Goal: Task Accomplishment & Management: Manage account settings

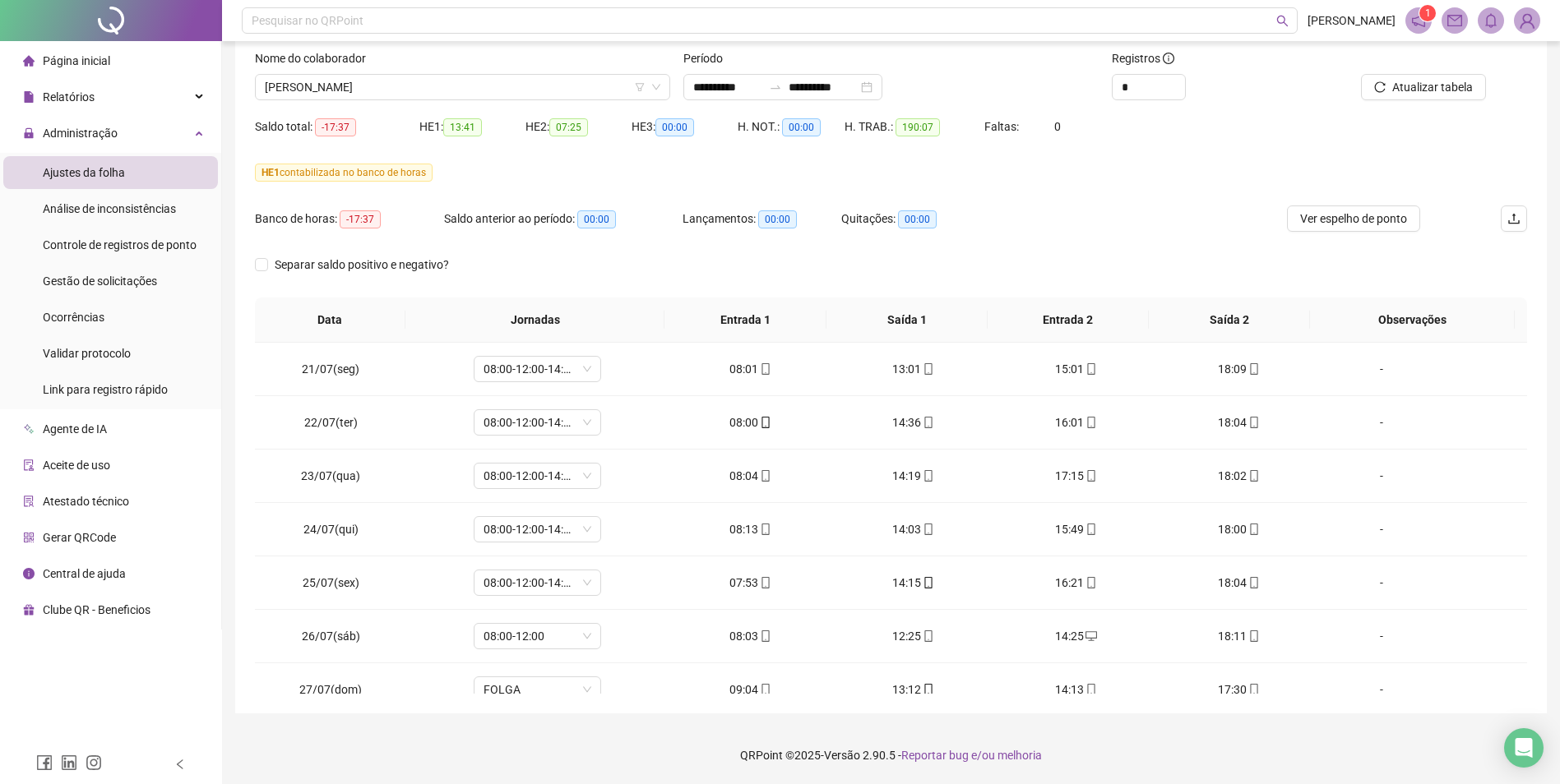
scroll to position [1305, 0]
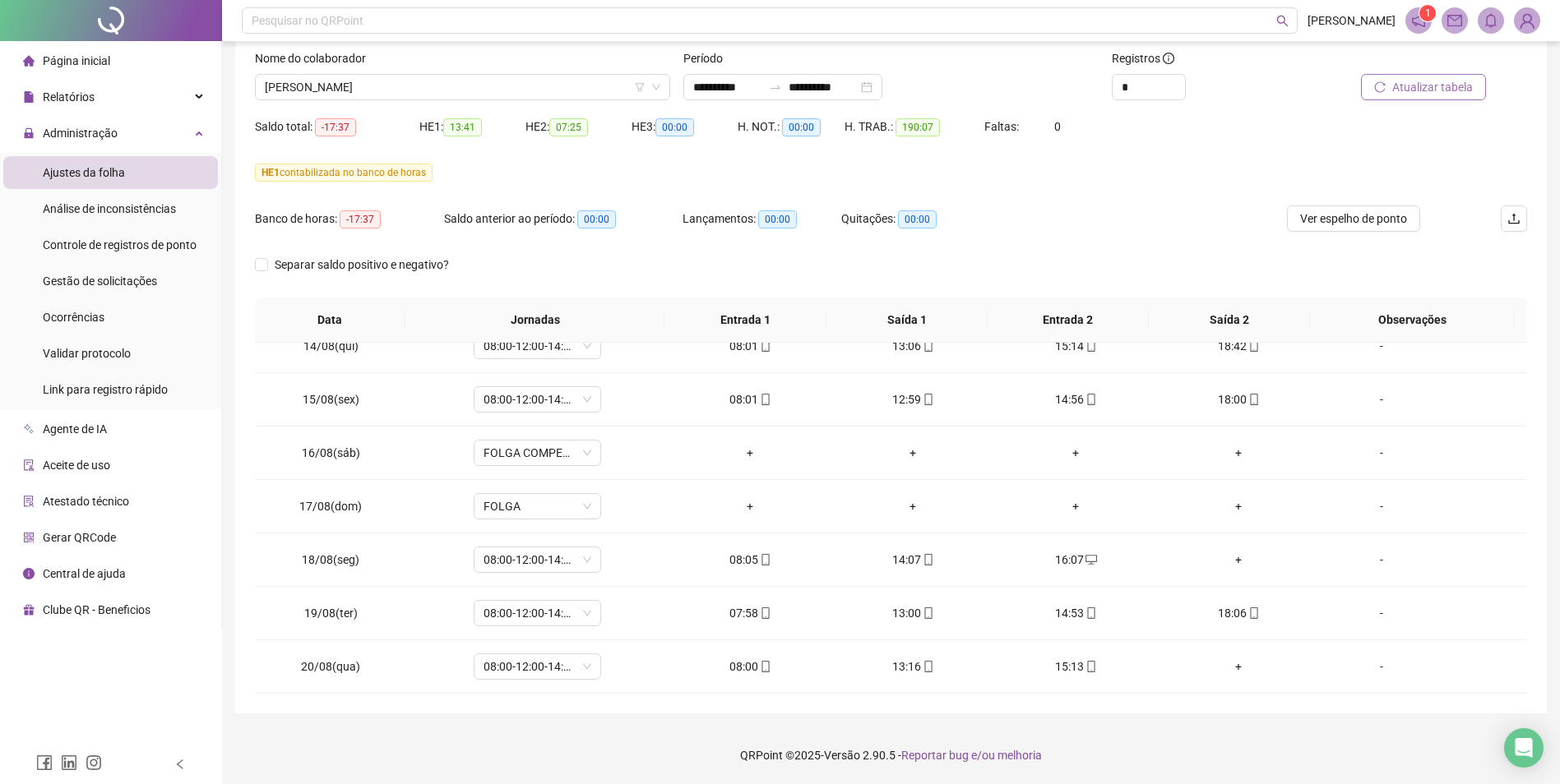
click at [1421, 88] on span "Atualizar tabela" at bounding box center [1432, 87] width 80 height 18
click at [135, 284] on span "Gestão de solicitações" at bounding box center [99, 281] width 114 height 13
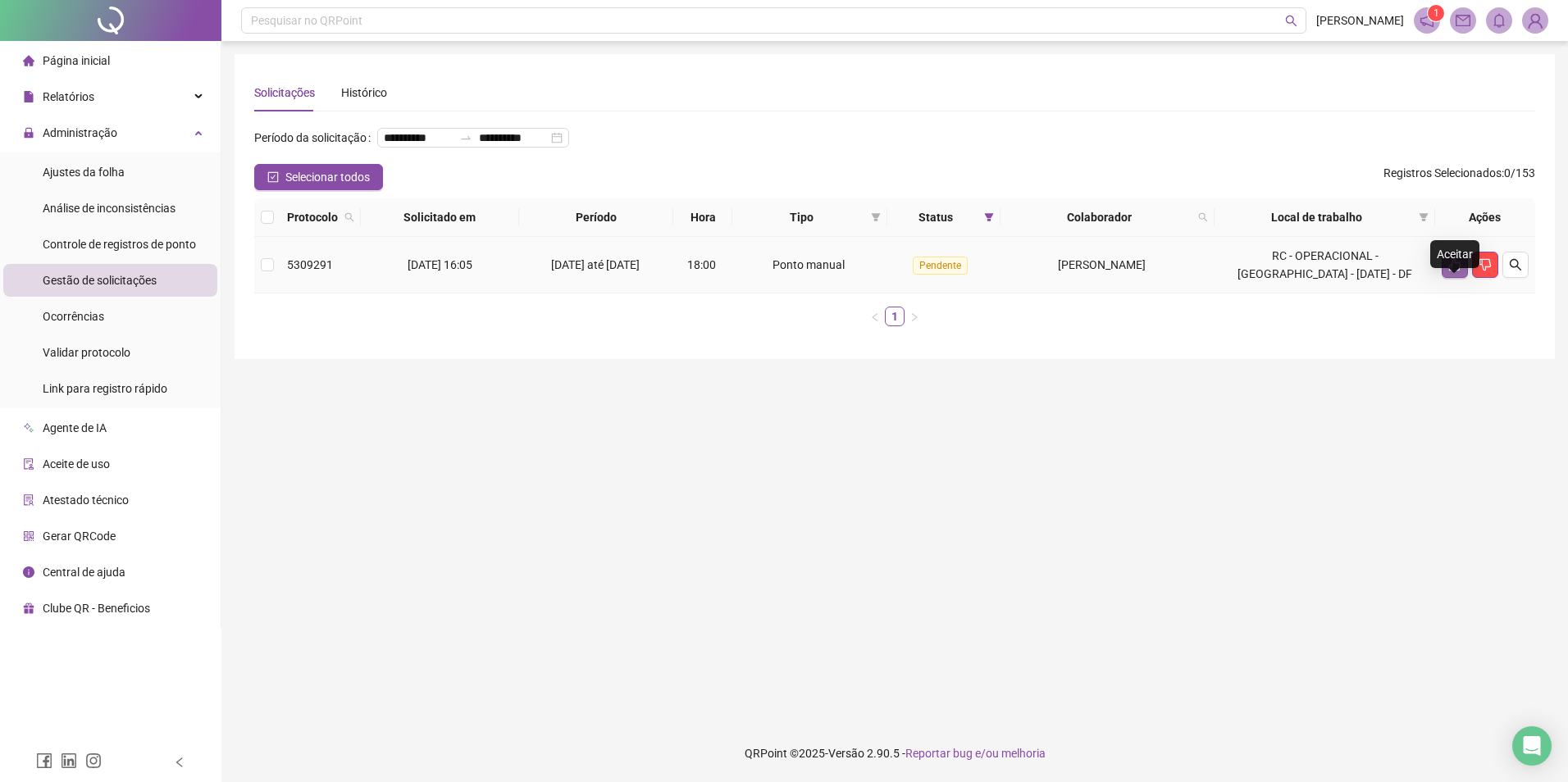
click at [1455, 272] on icon "like" at bounding box center [1455, 265] width 13 height 13
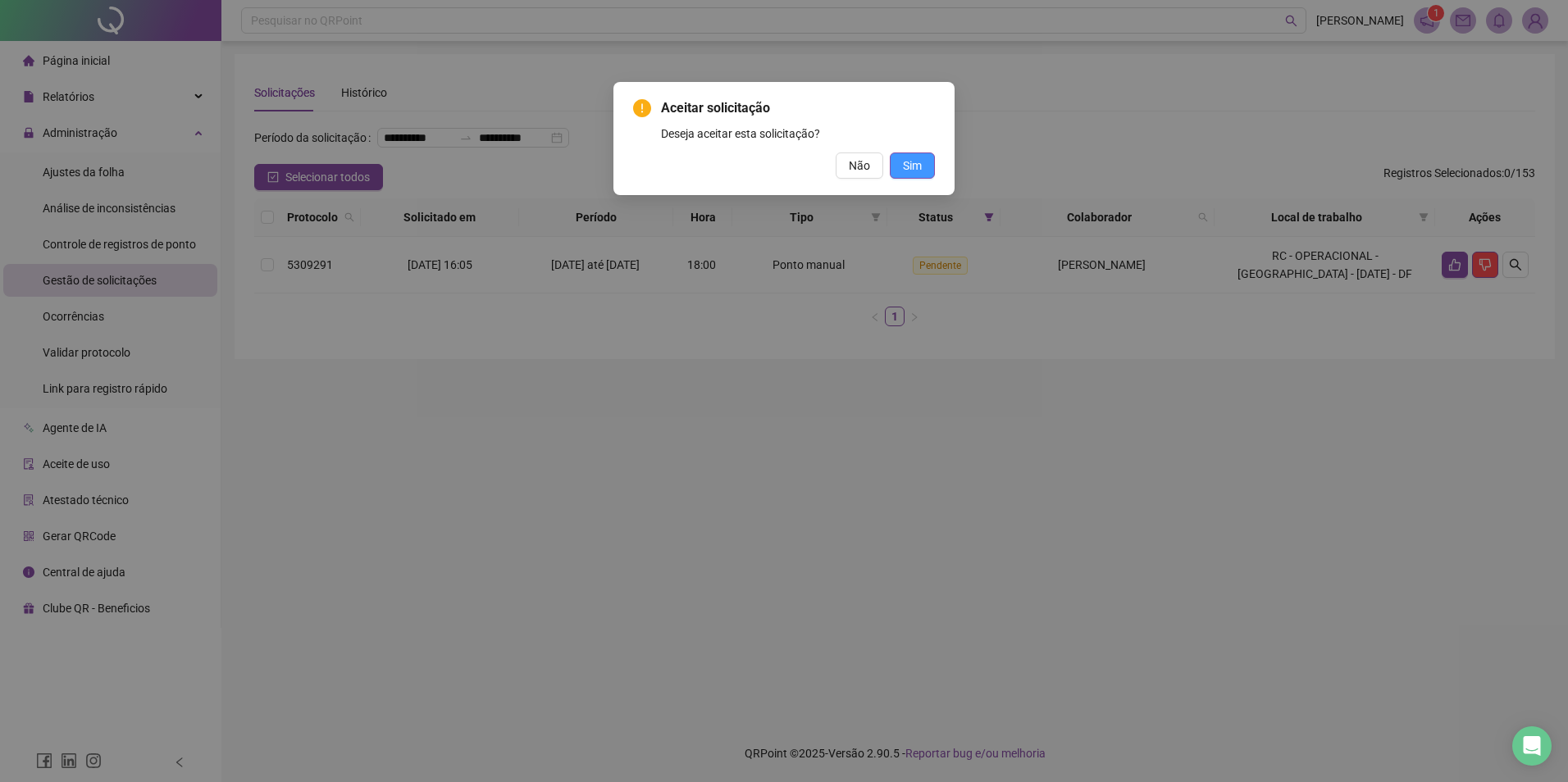
click at [909, 167] on span "Sim" at bounding box center [912, 165] width 19 height 18
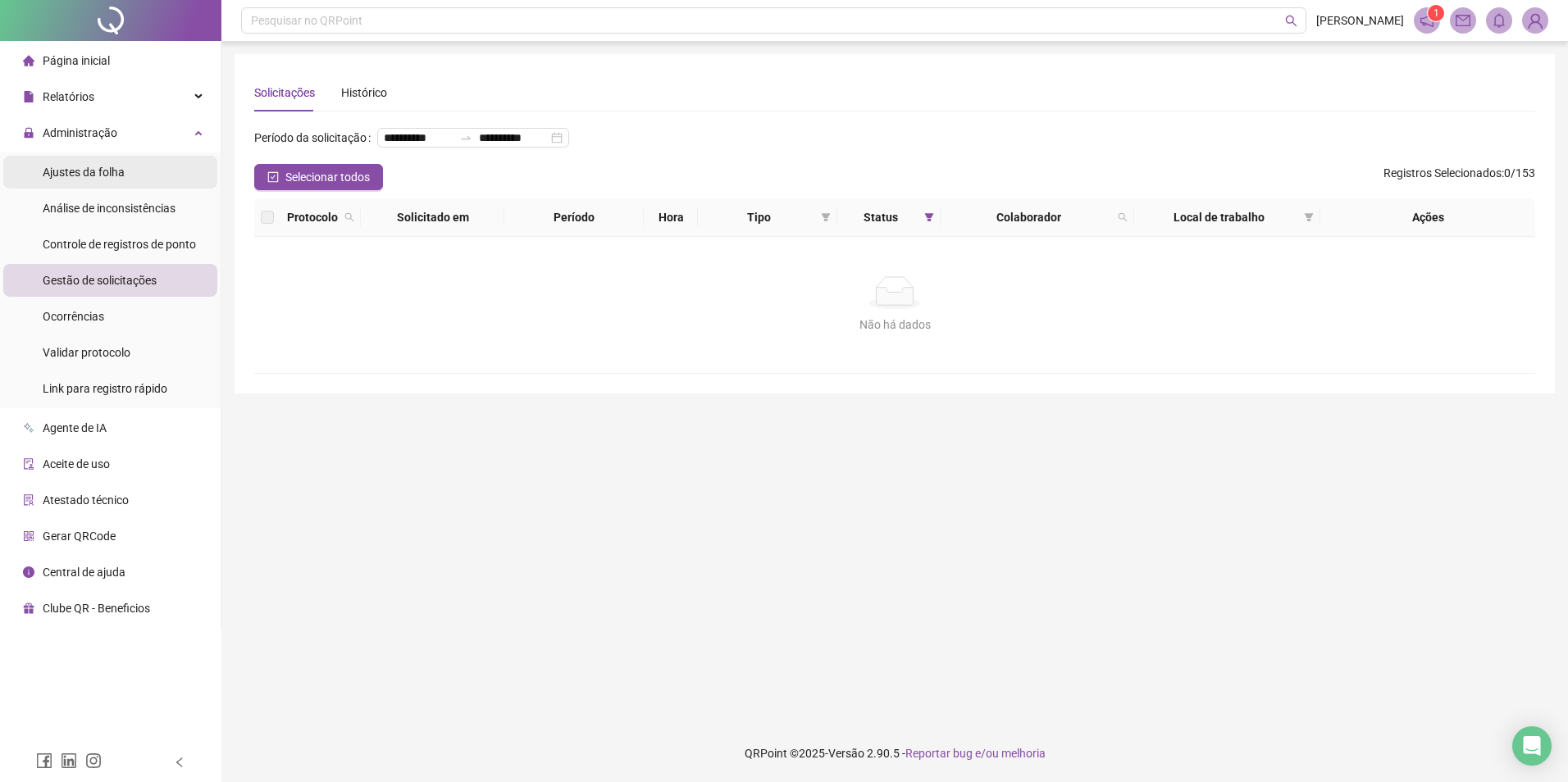
click at [105, 171] on span "Ajustes da folha" at bounding box center [83, 173] width 82 height 13
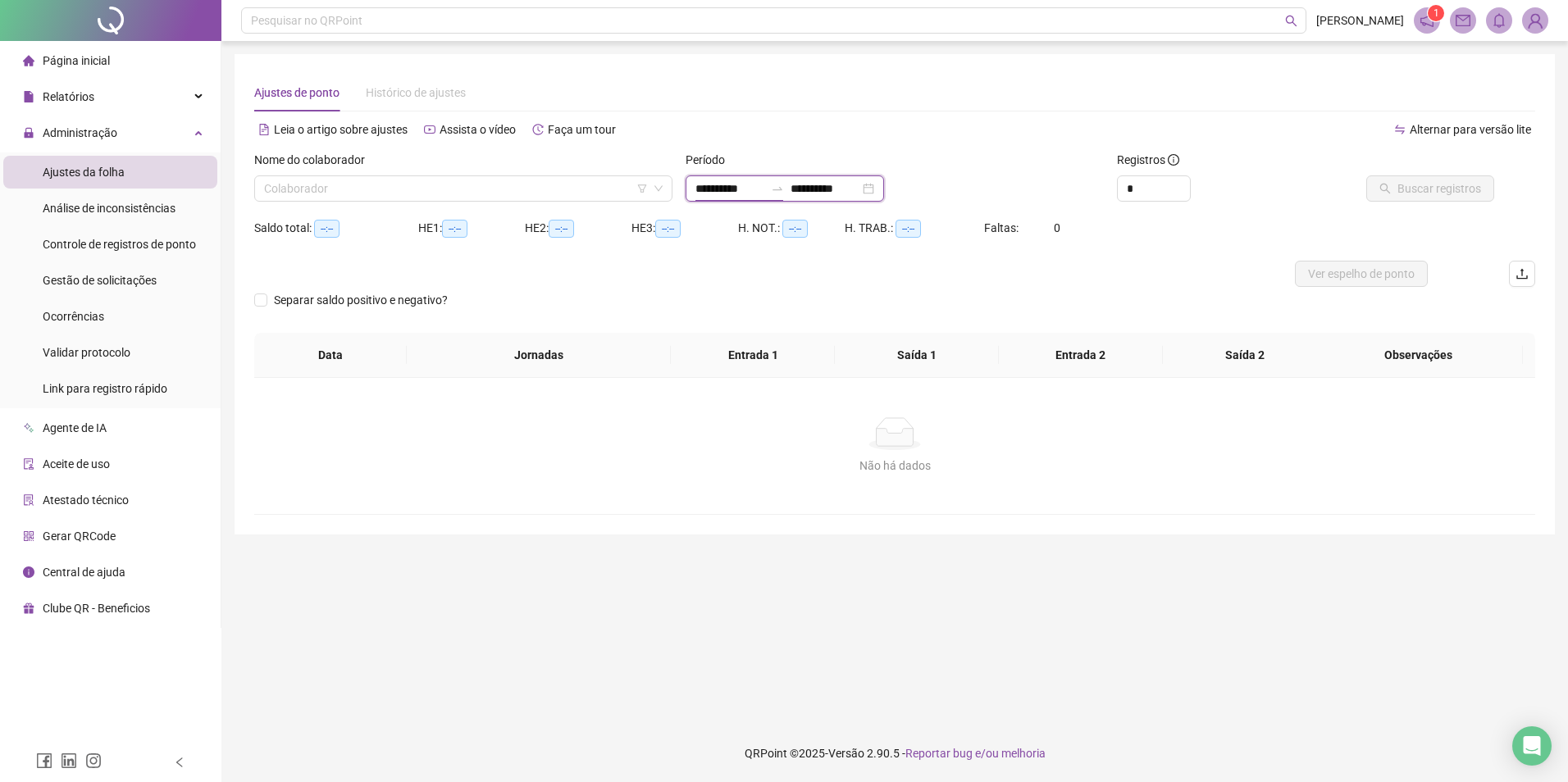
click at [719, 193] on input "**********" at bounding box center [729, 188] width 69 height 18
type input "**********"
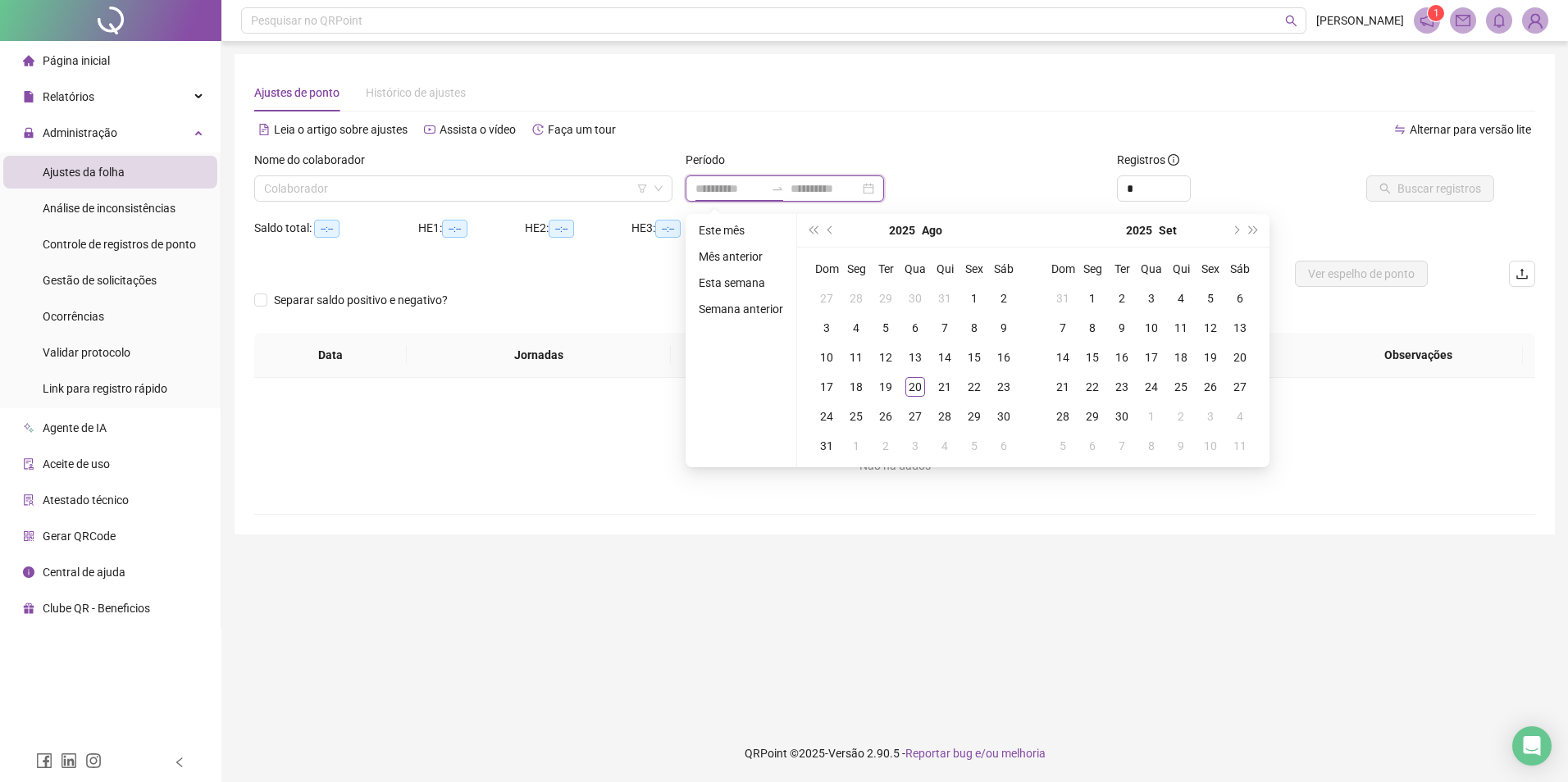
type input "**********"
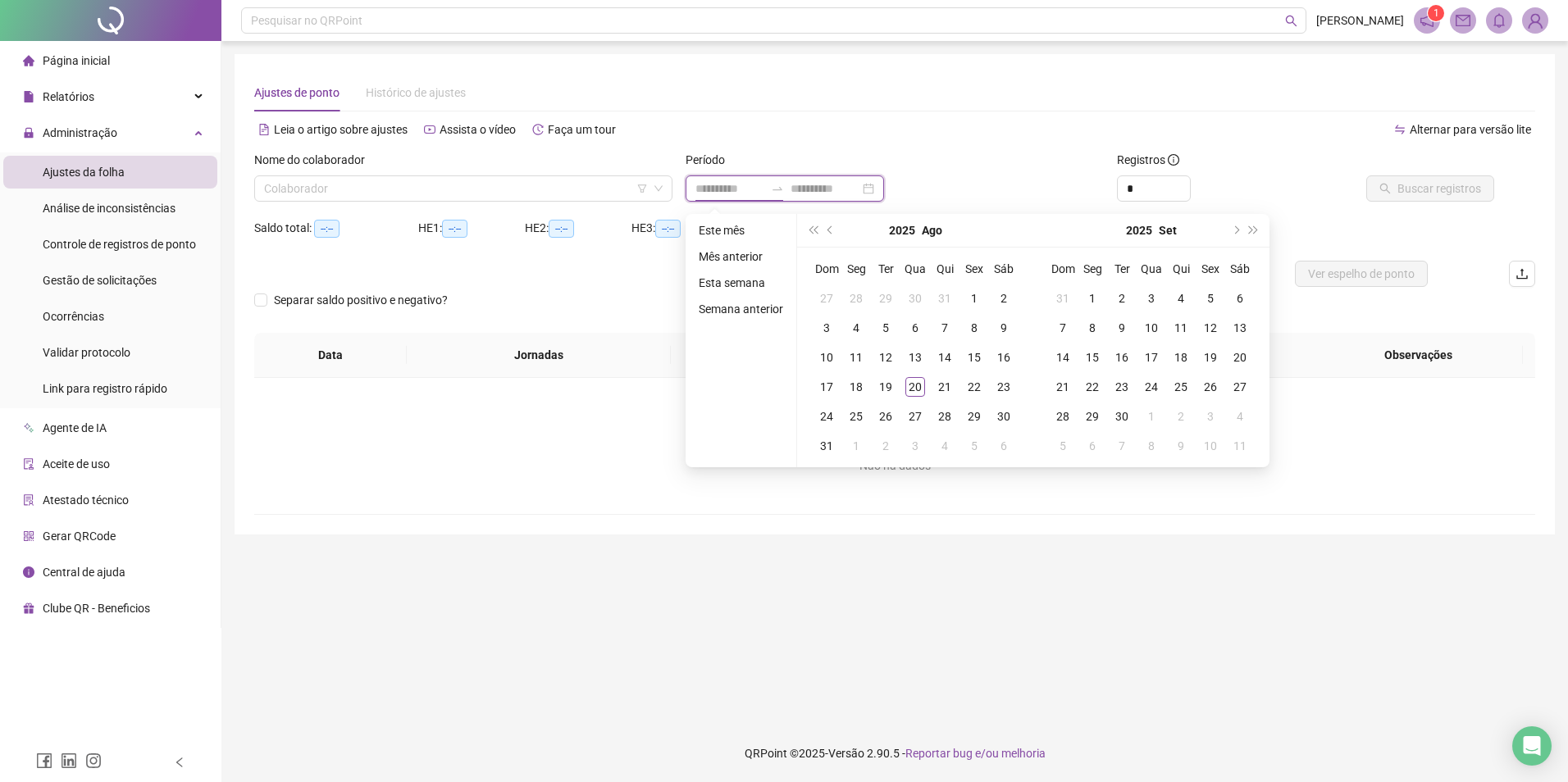
type input "**********"
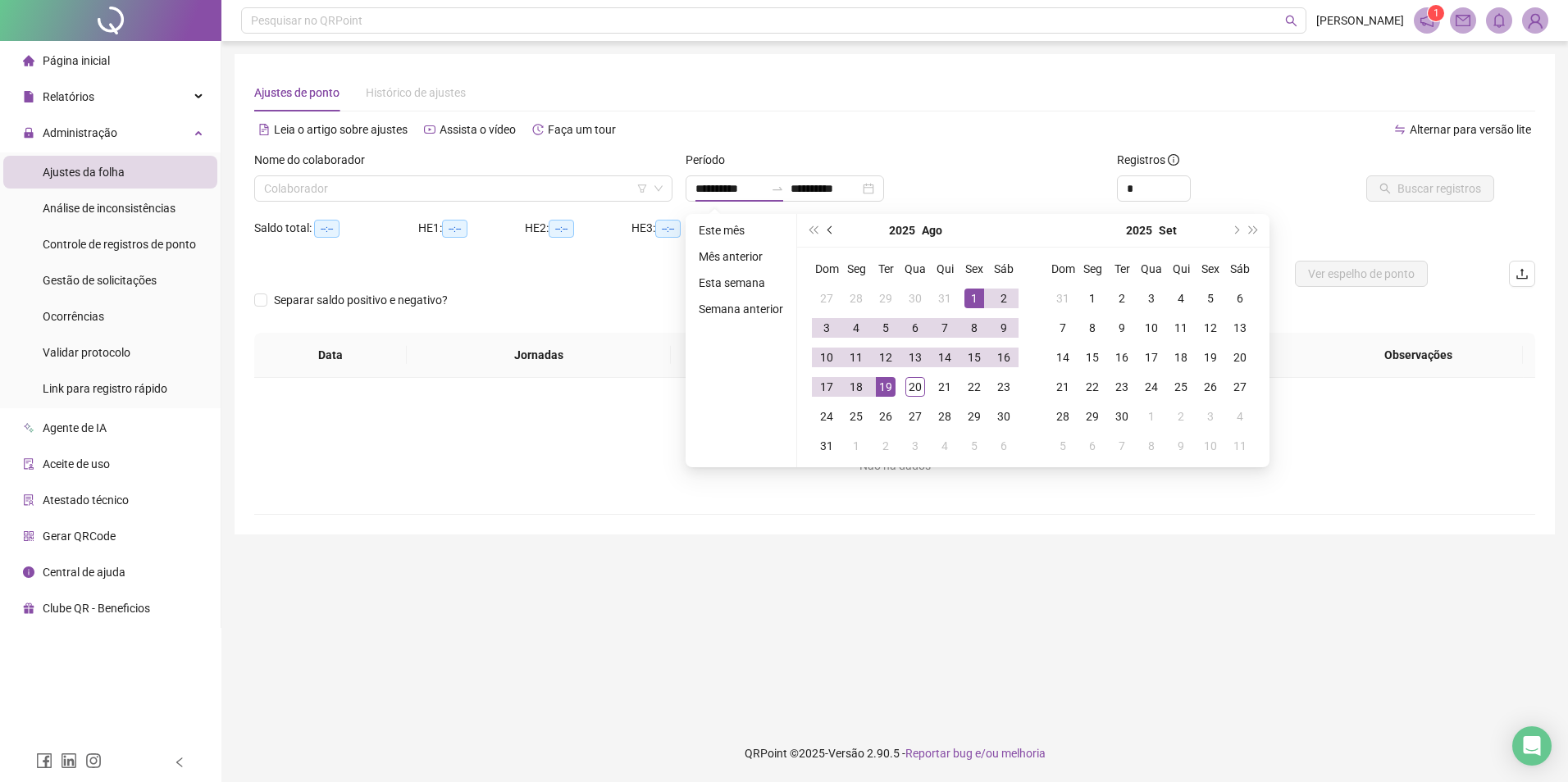
click at [826, 227] on button "prev-year" at bounding box center [830, 230] width 18 height 33
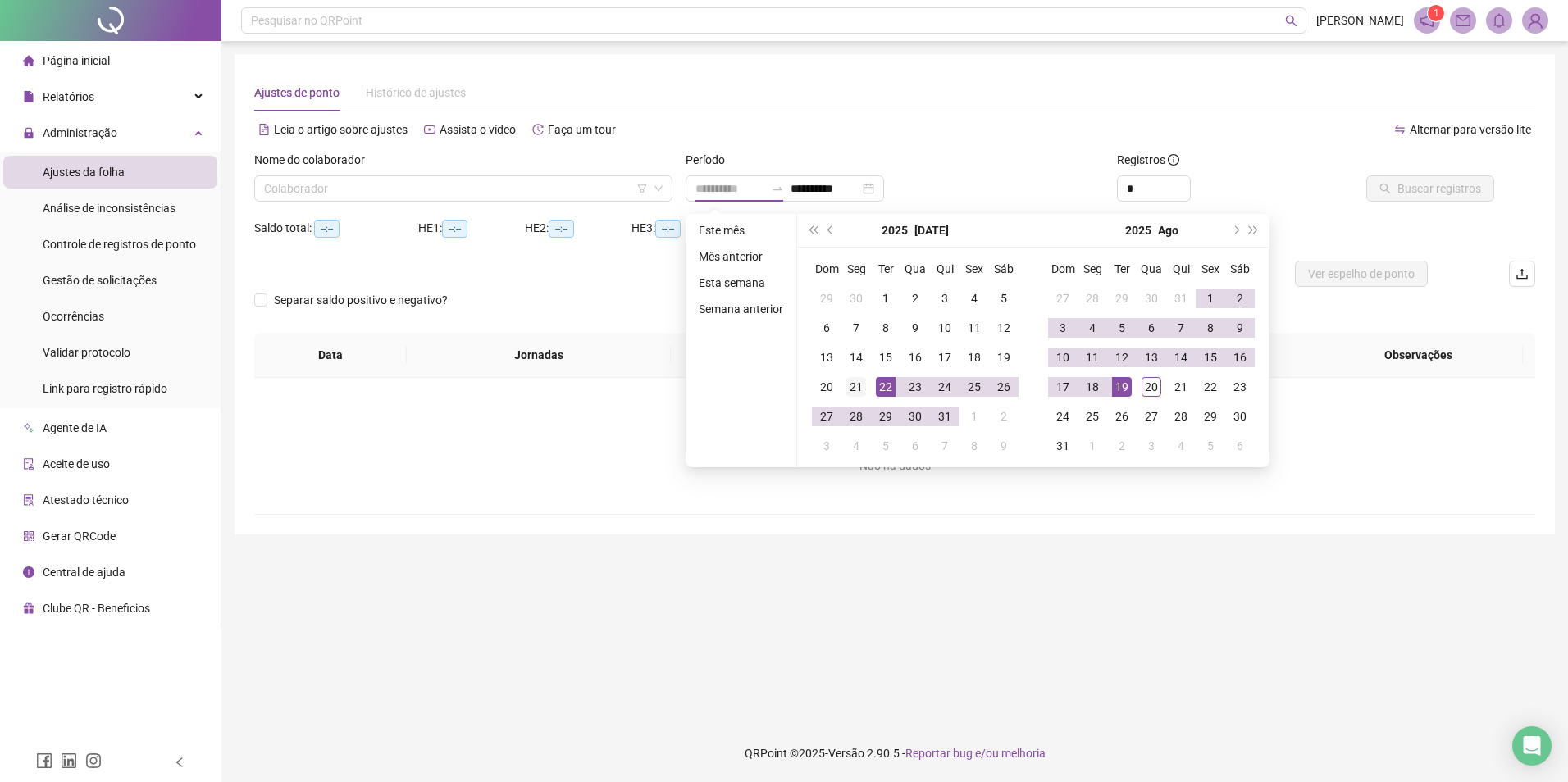
type input "**********"
click at [859, 388] on div "21" at bounding box center [856, 387] width 20 height 20
type input "**********"
click at [1177, 385] on div "21" at bounding box center [1180, 387] width 20 height 20
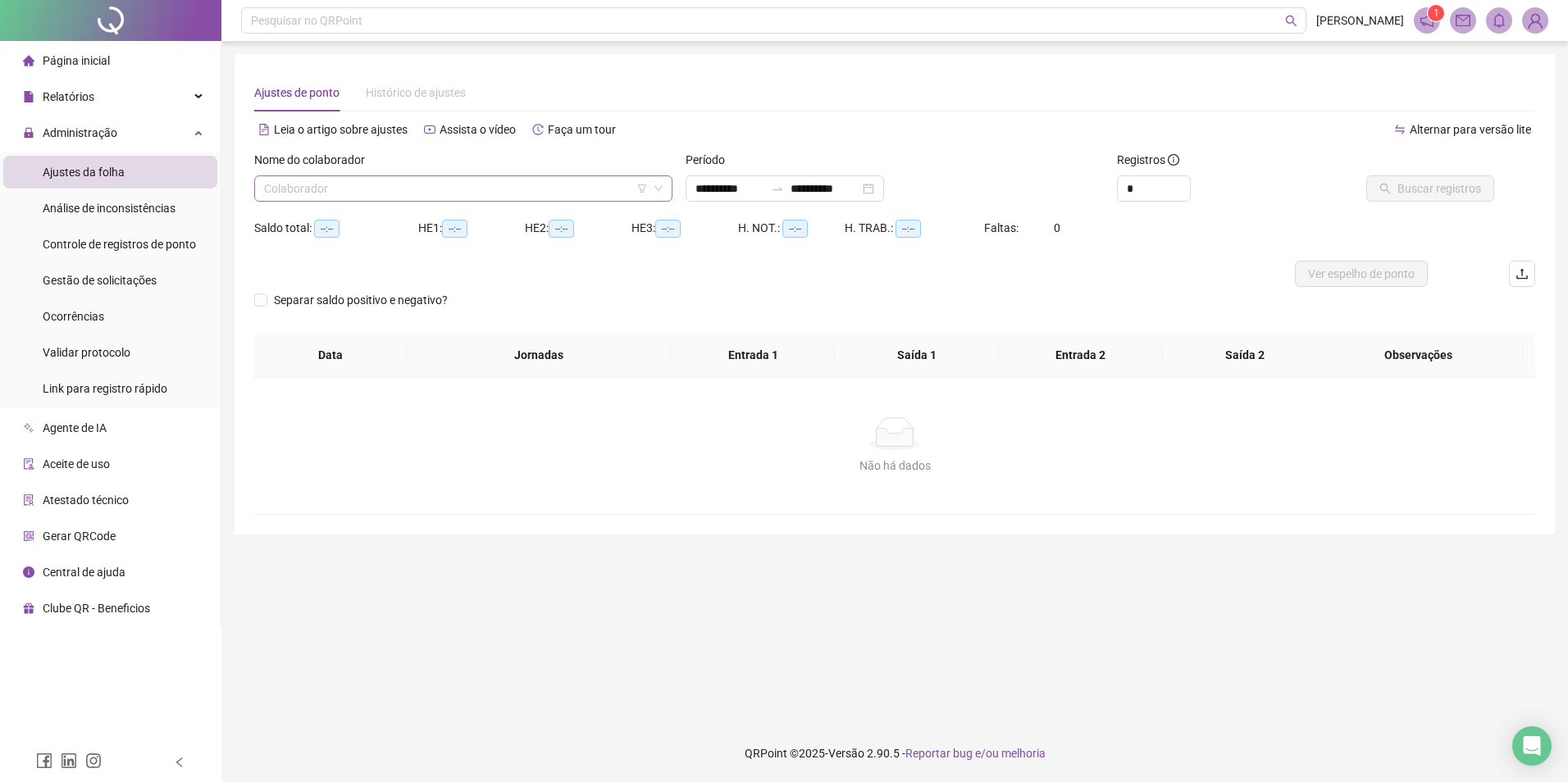
click at [449, 187] on input "search" at bounding box center [456, 189] width 384 height 25
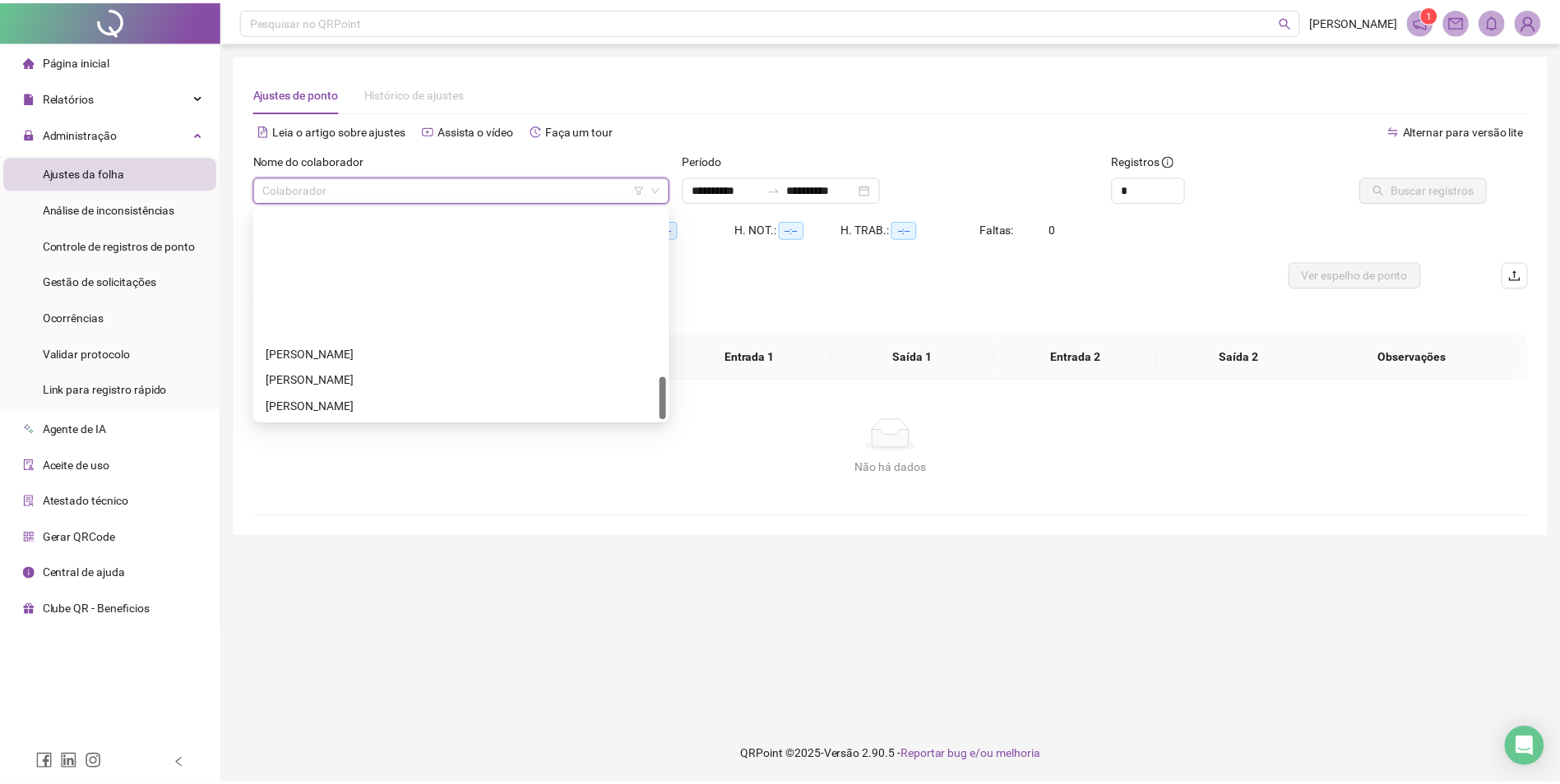
scroll to position [815, 0]
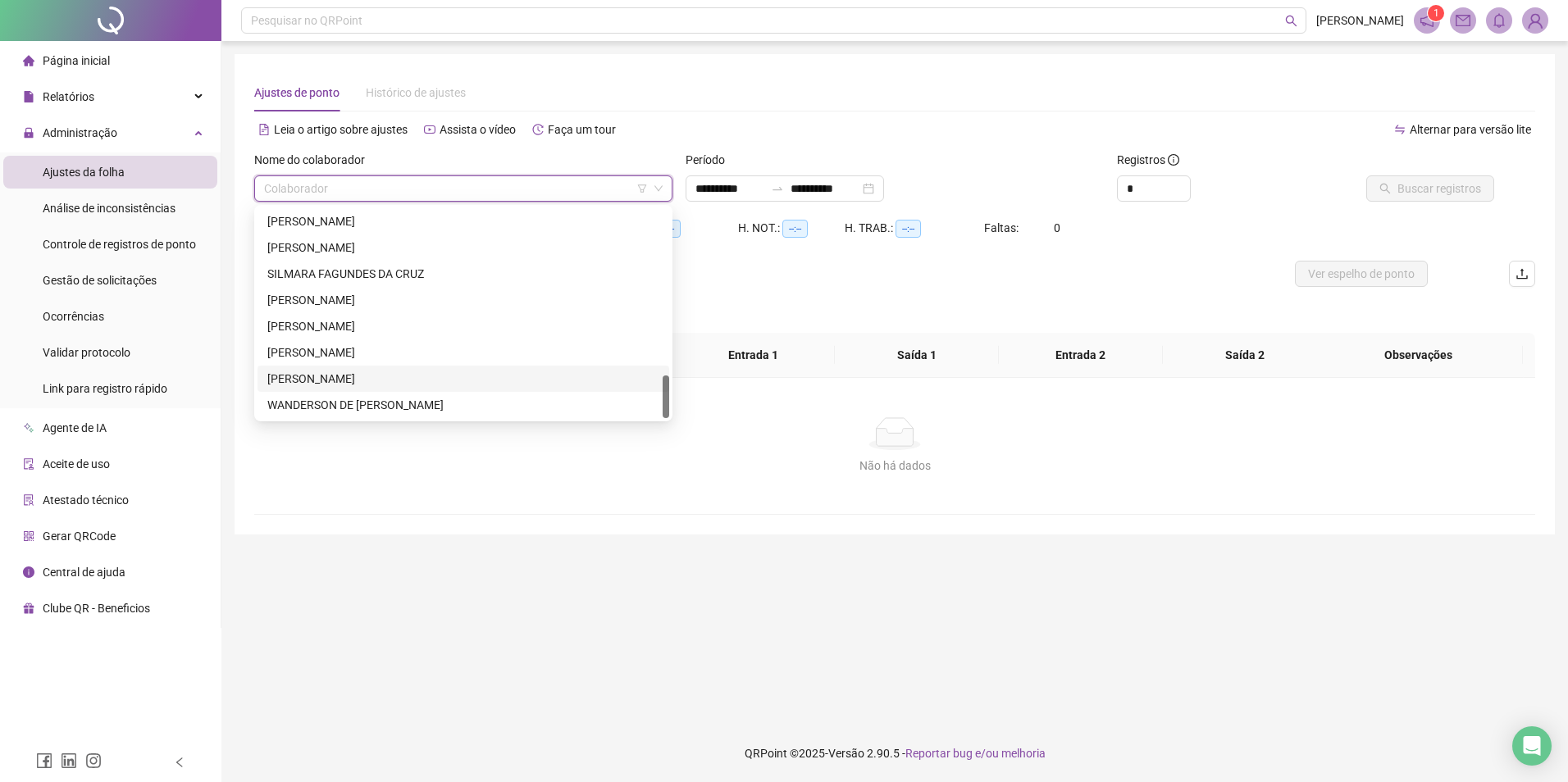
click at [362, 378] on div "[PERSON_NAME]" at bounding box center [463, 378] width 392 height 18
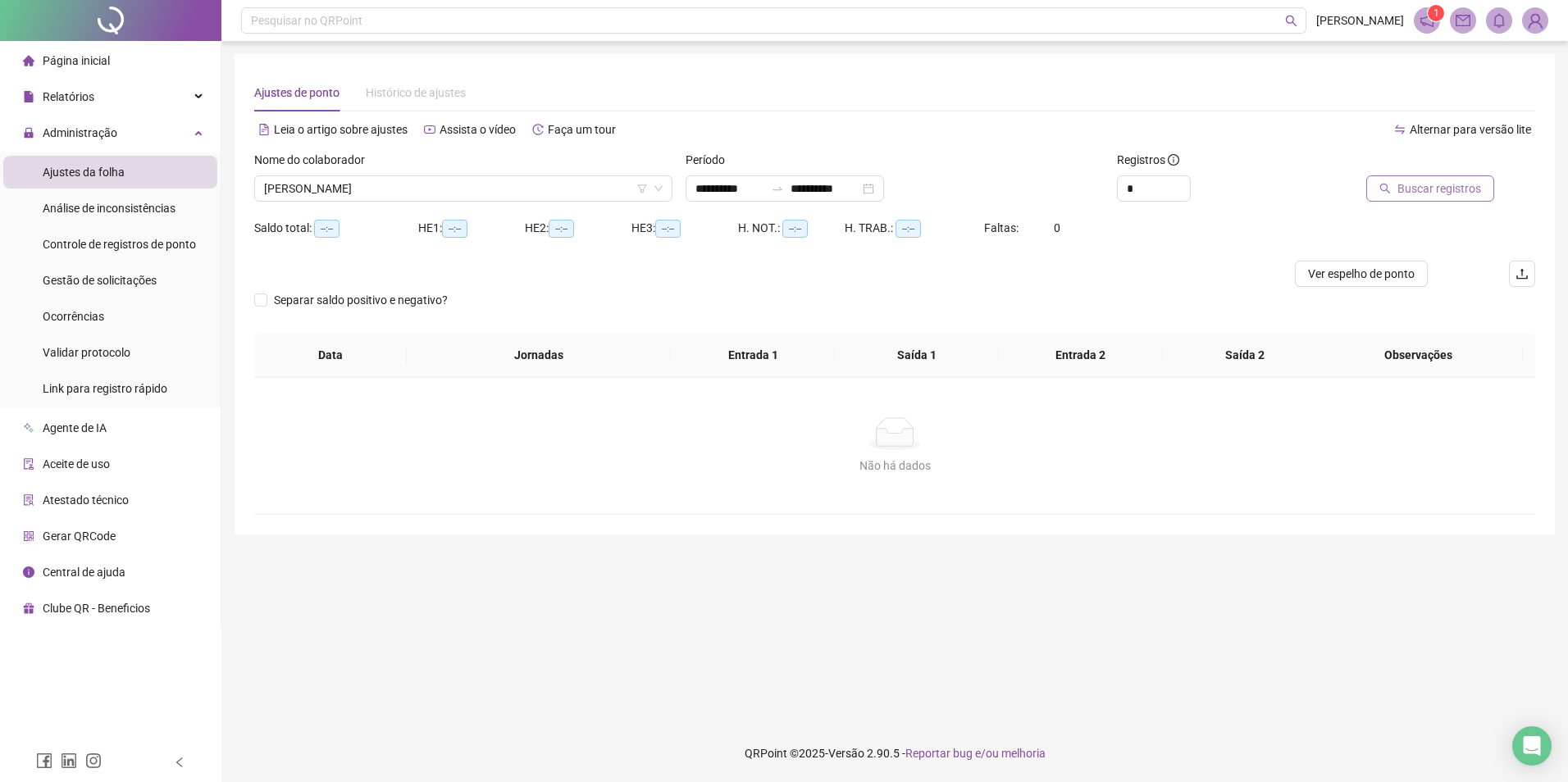
click at [1446, 194] on span "Buscar registros" at bounding box center [1439, 188] width 84 height 18
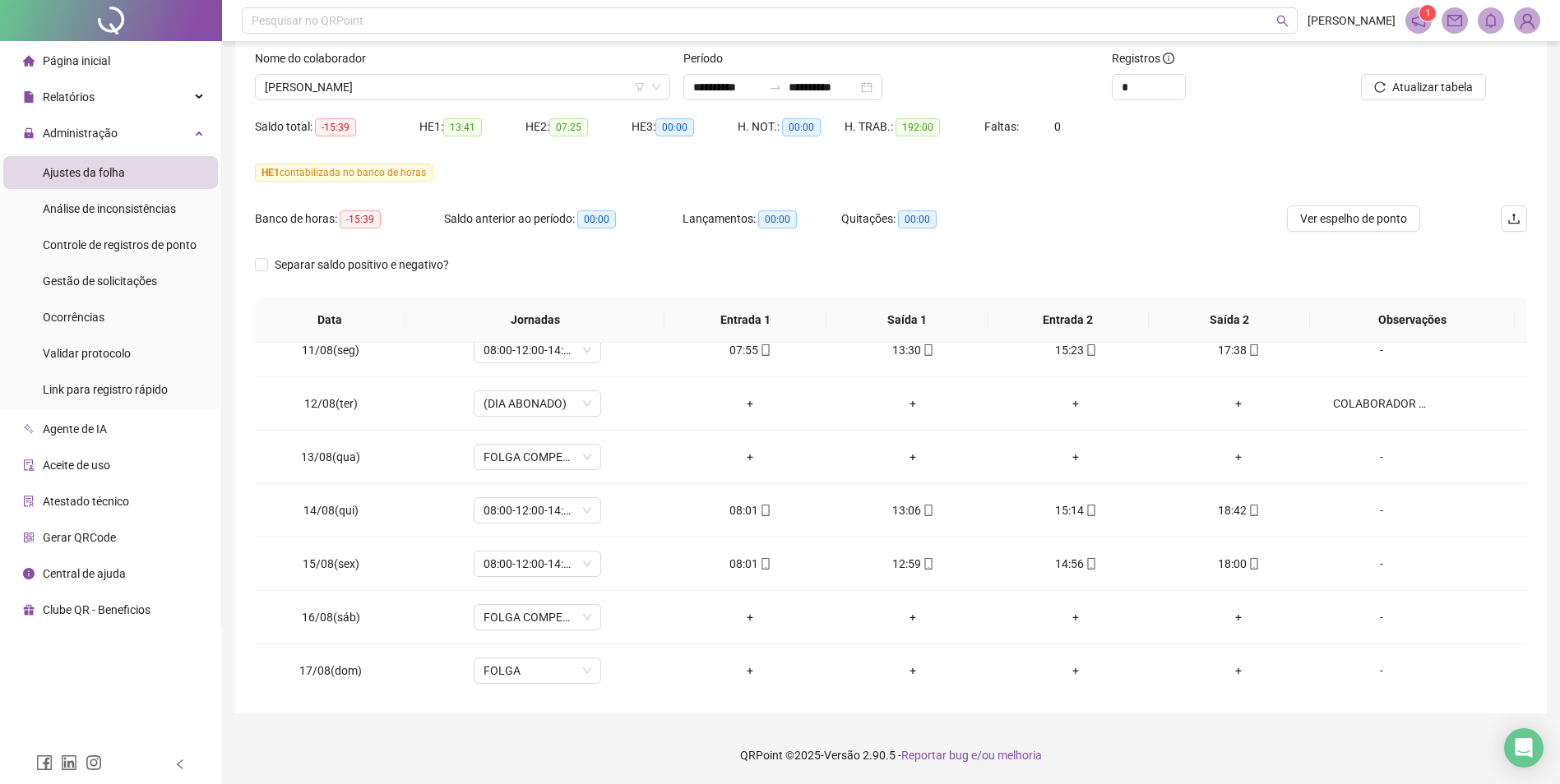
scroll to position [1059, 0]
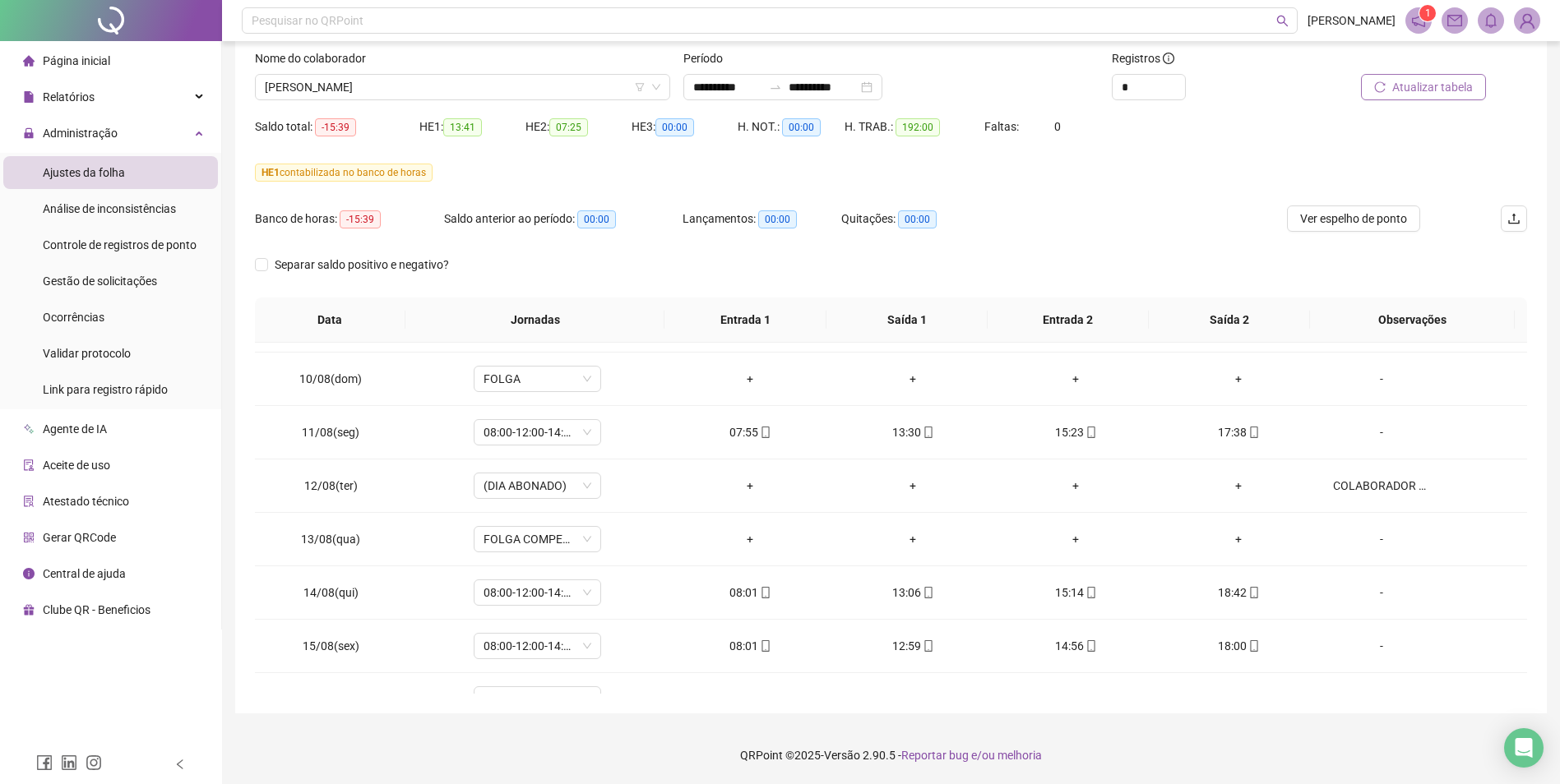
click at [1452, 87] on span "Atualizar tabela" at bounding box center [1432, 87] width 80 height 18
click at [1375, 222] on span "Ver espelho de ponto" at bounding box center [1353, 218] width 107 height 18
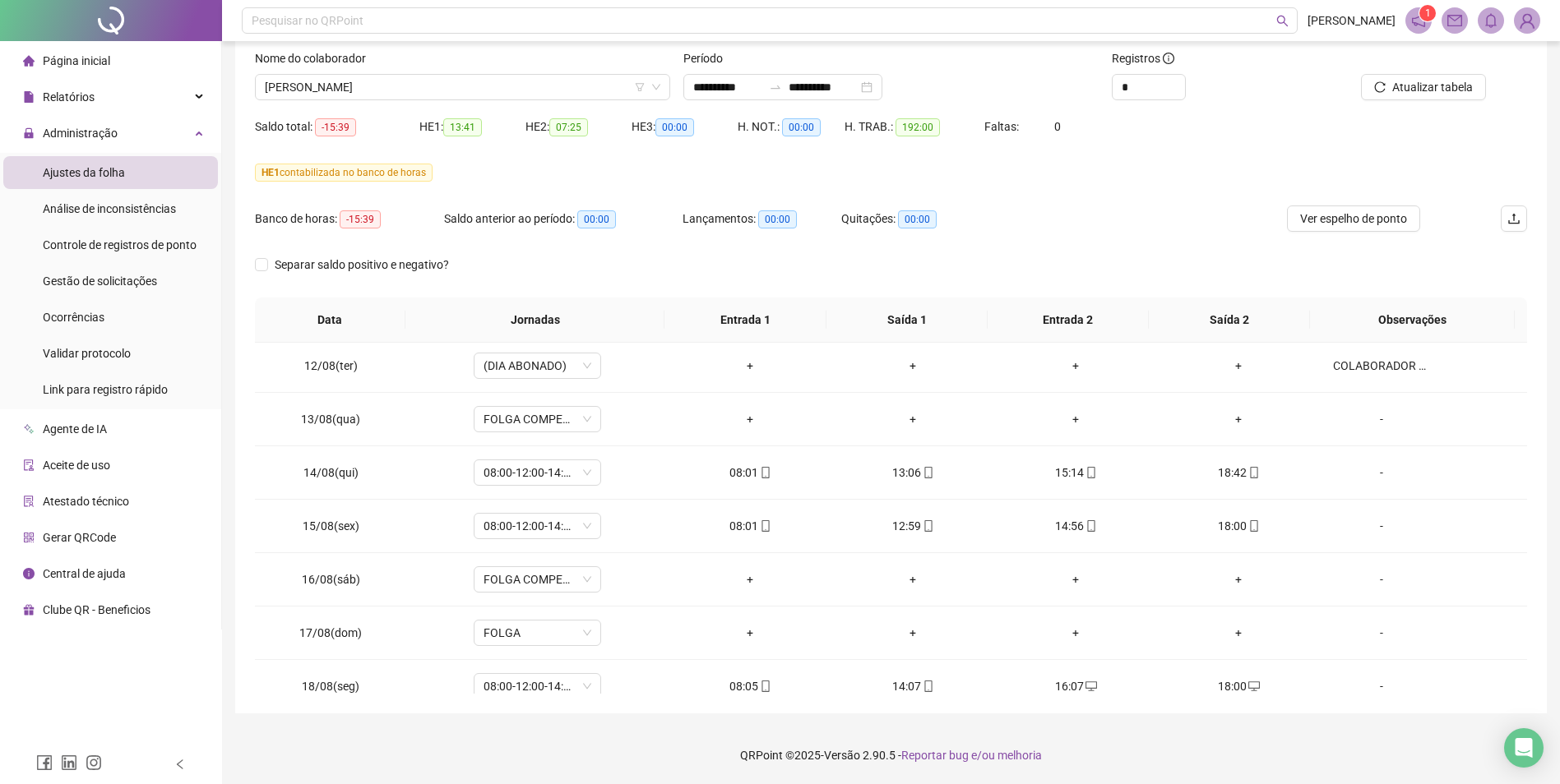
scroll to position [1141, 0]
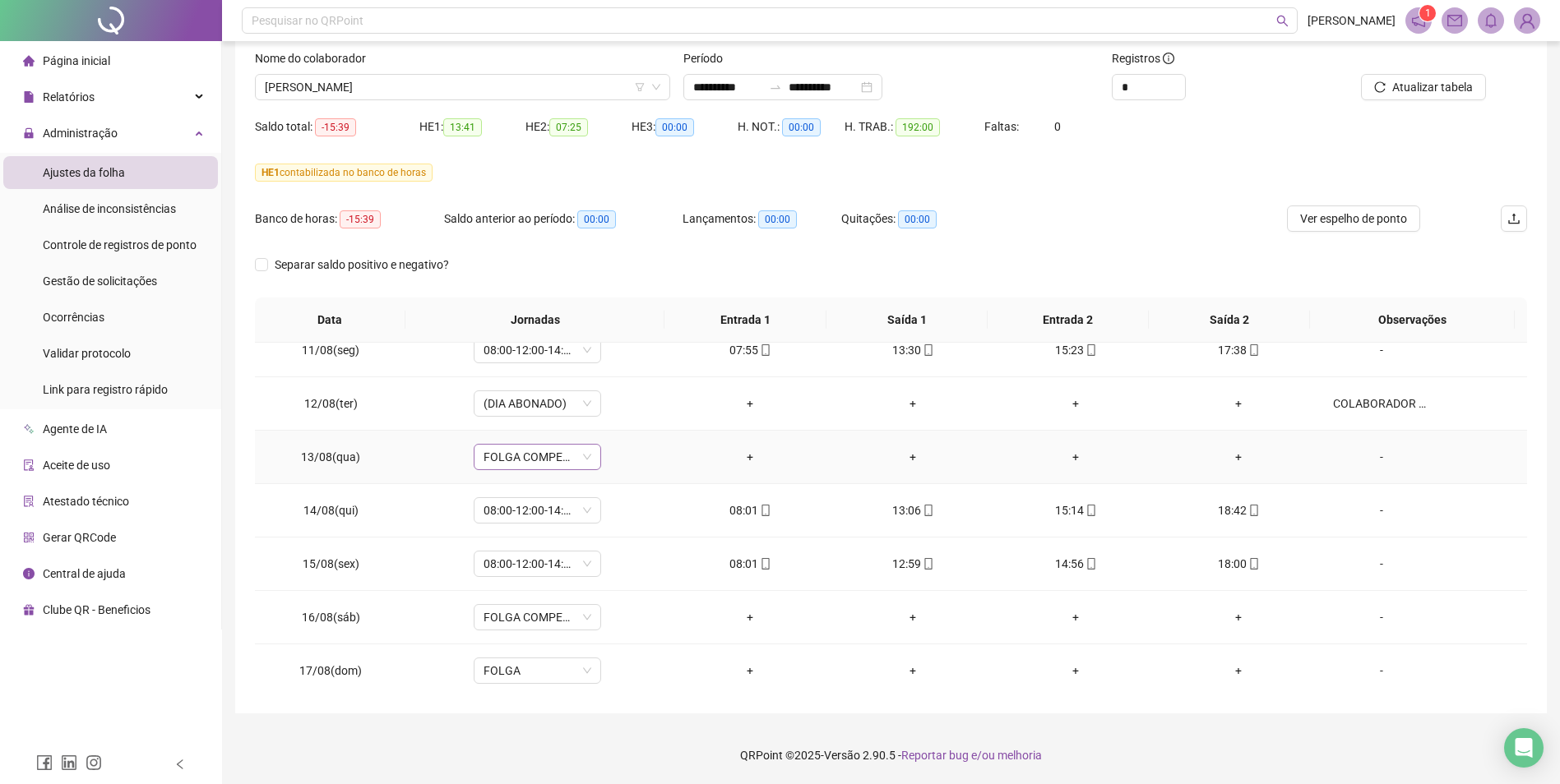
click at [570, 455] on span "FOLGA COMPENSATÓRIA" at bounding box center [537, 457] width 108 height 25
click at [537, 557] on div "Folga" at bounding box center [563, 566] width 139 height 18
click at [617, 415] on span "Sim" at bounding box center [613, 414] width 19 height 18
click at [1448, 95] on span "Atualizar tabela" at bounding box center [1432, 87] width 80 height 18
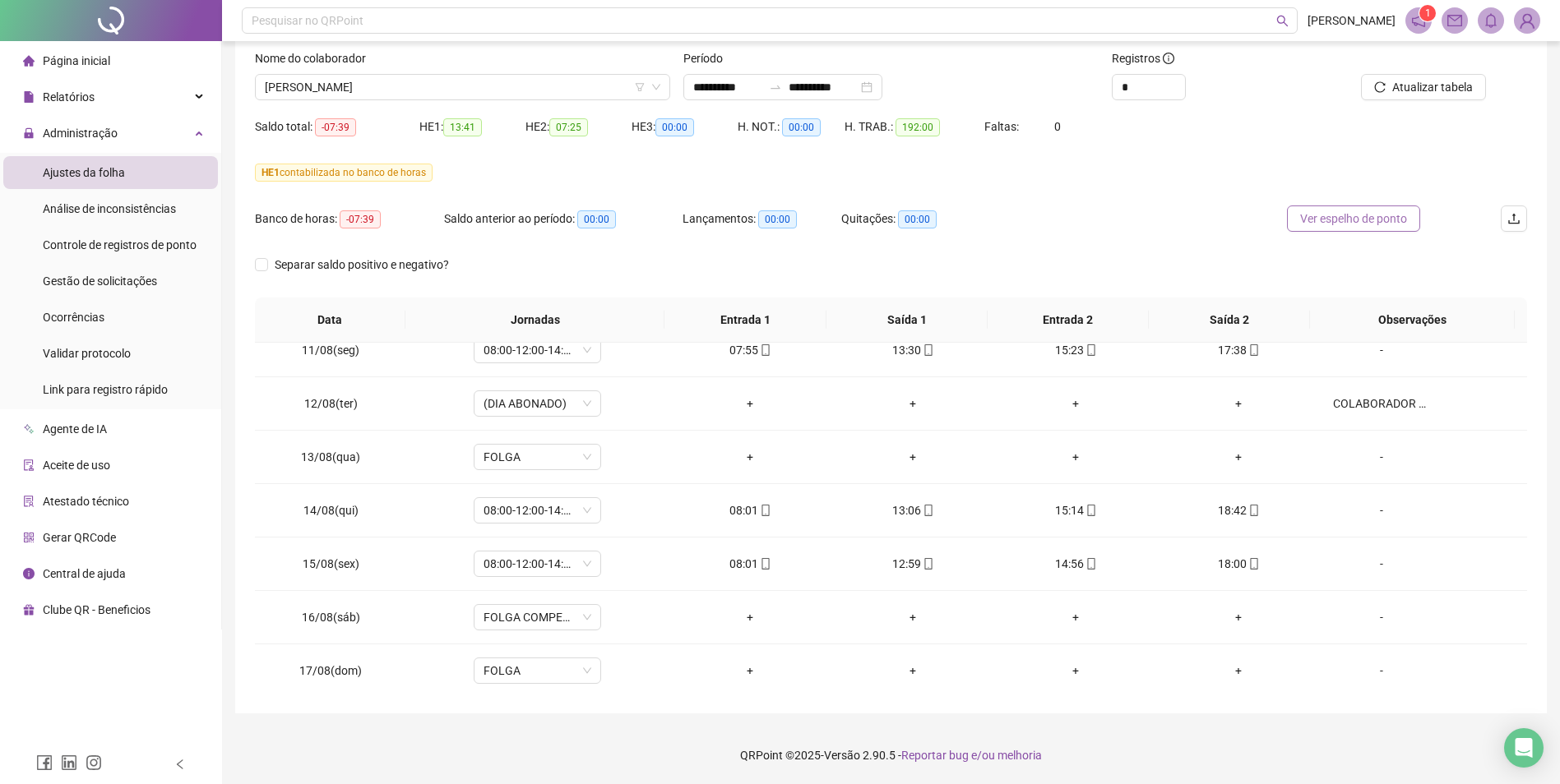
click at [1360, 221] on span "Ver espelho de ponto" at bounding box center [1353, 218] width 107 height 18
click at [500, 90] on span "[PERSON_NAME]" at bounding box center [463, 87] width 395 height 25
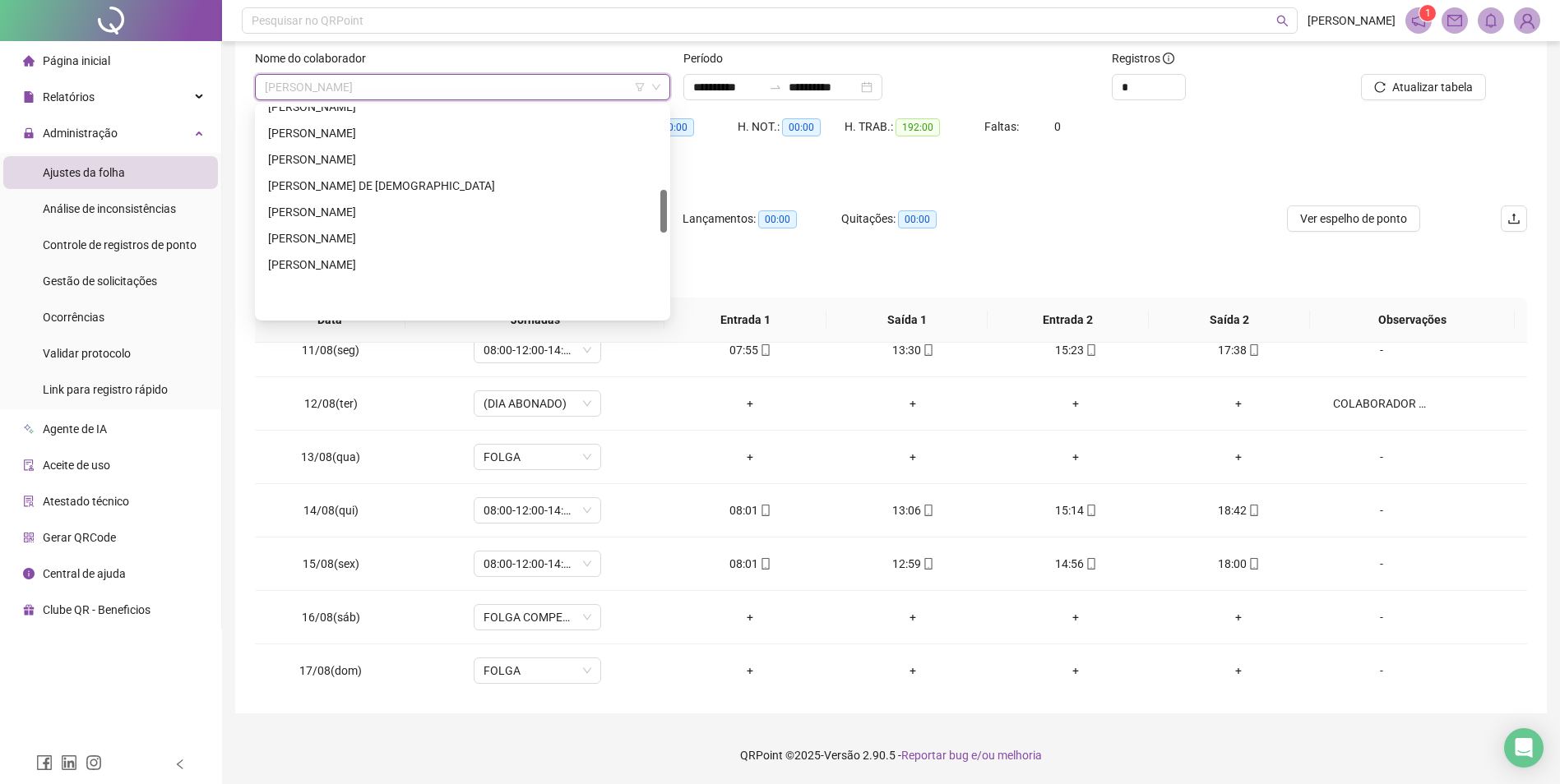
scroll to position [405, 0]
click at [364, 184] on div "[PERSON_NAME]" at bounding box center [462, 188] width 389 height 18
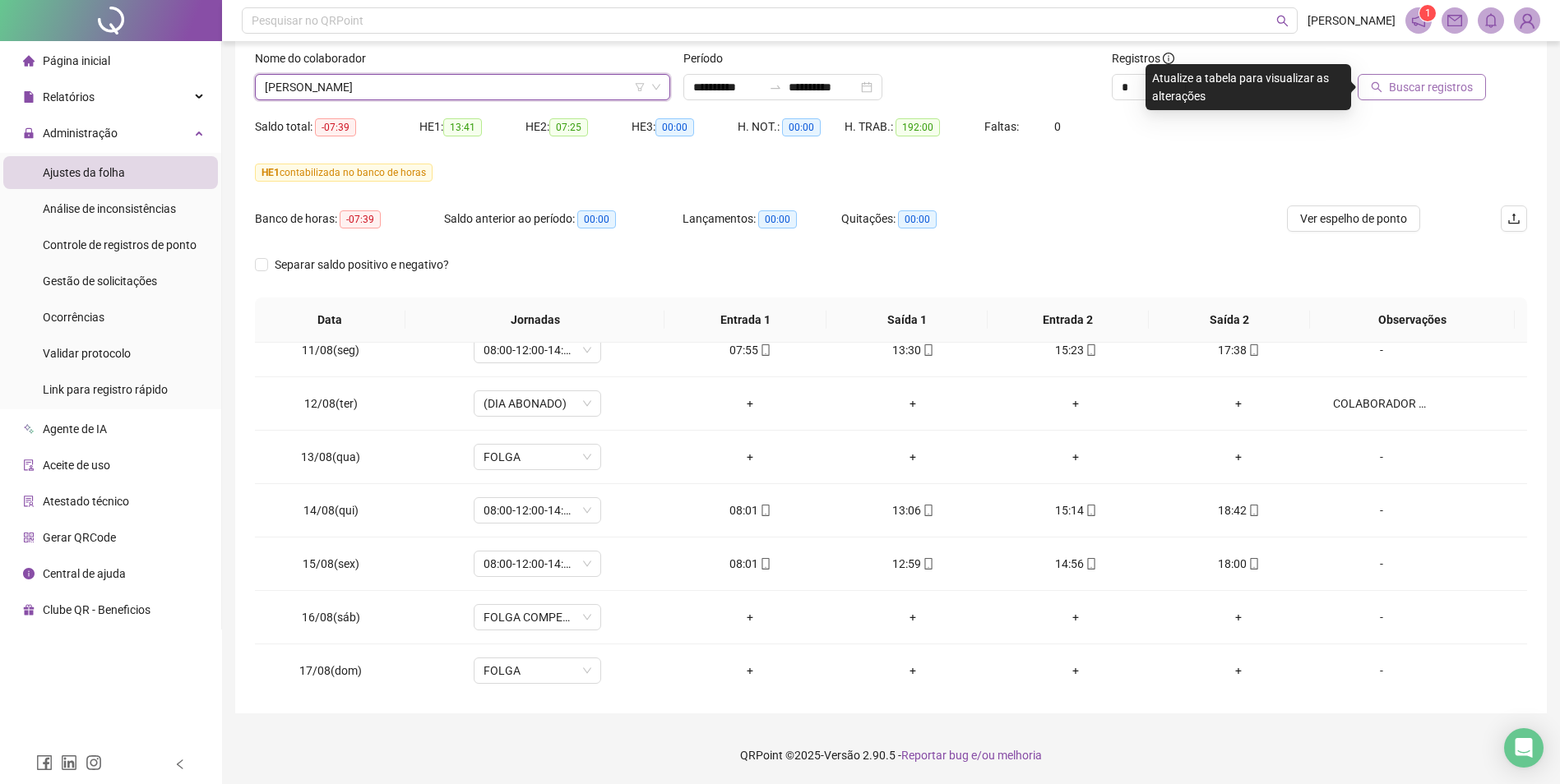
click at [1445, 91] on span "Buscar registros" at bounding box center [1430, 87] width 84 height 18
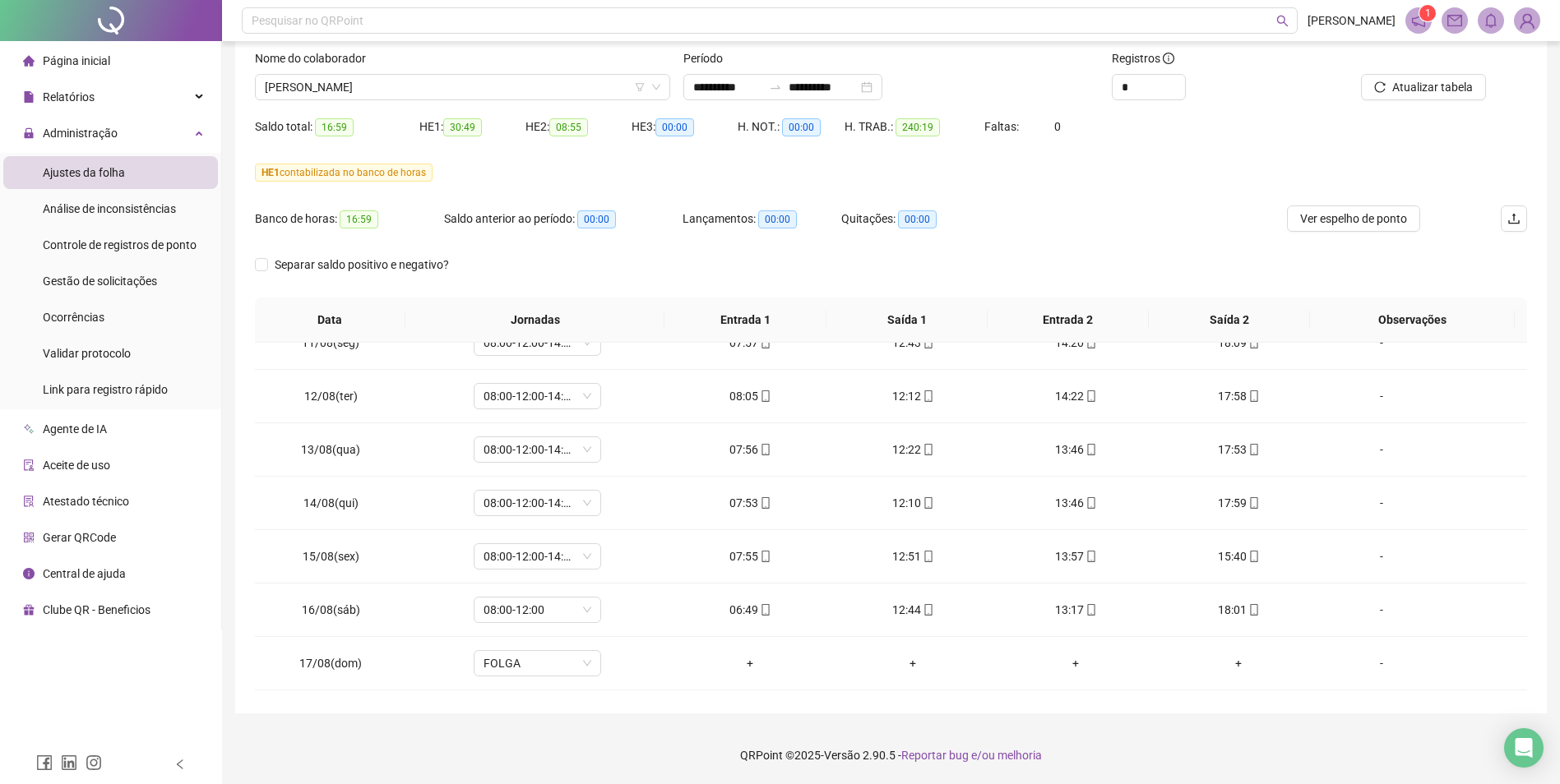
scroll to position [1305, 0]
click at [1341, 222] on span "Ver espelho de ponto" at bounding box center [1353, 218] width 107 height 18
click at [1431, 80] on span "Atualizar tabela" at bounding box center [1432, 87] width 80 height 18
click at [1343, 222] on span "Ver espelho de ponto" at bounding box center [1353, 218] width 107 height 18
click at [1437, 91] on span "Atualizar tabela" at bounding box center [1432, 87] width 80 height 18
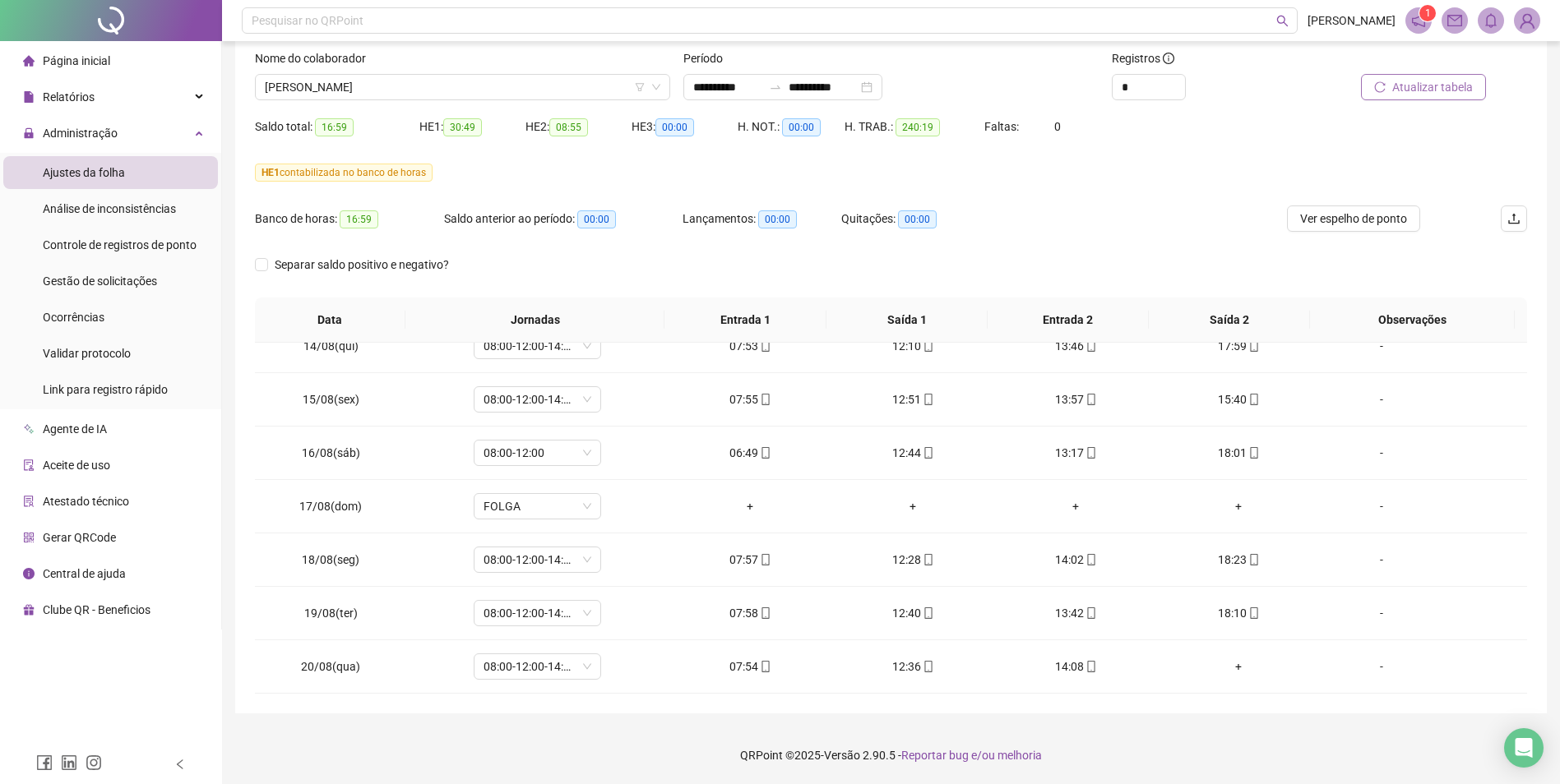
click at [1449, 88] on span "Atualizar tabela" at bounding box center [1432, 87] width 80 height 18
click at [1451, 86] on span "Atualizar tabela" at bounding box center [1432, 87] width 80 height 18
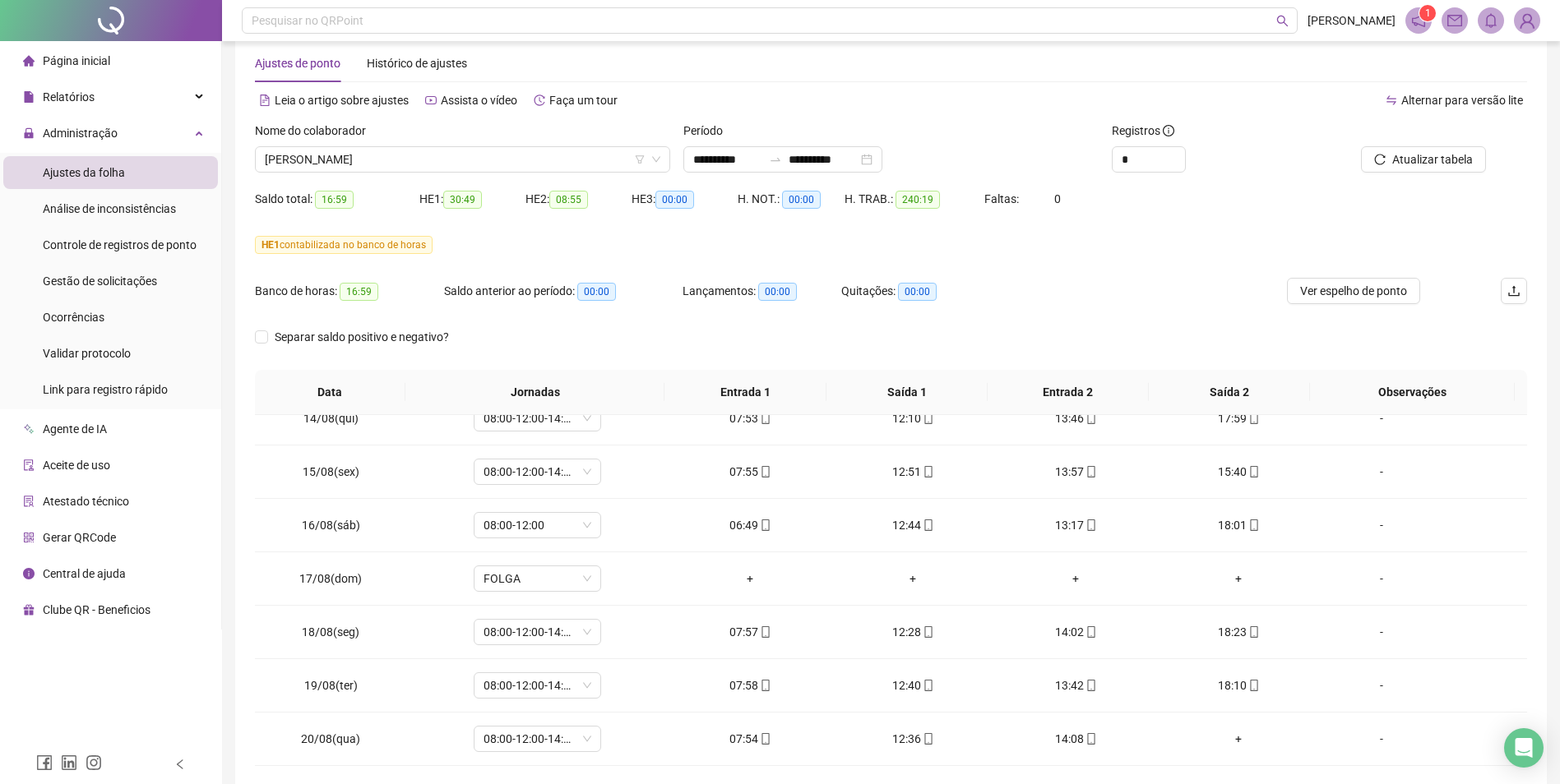
scroll to position [0, 0]
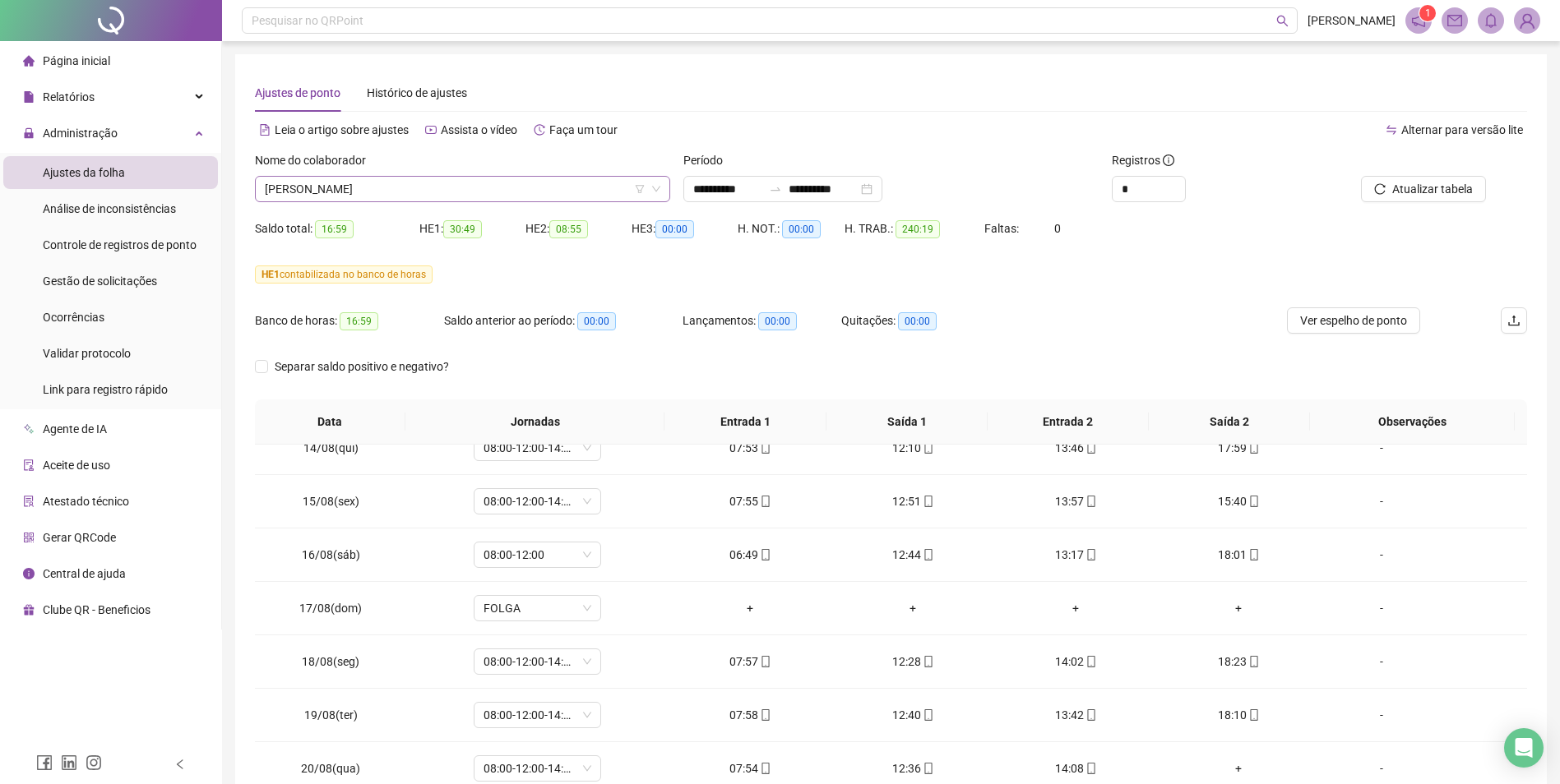
click at [517, 191] on span "[PERSON_NAME]" at bounding box center [463, 189] width 395 height 25
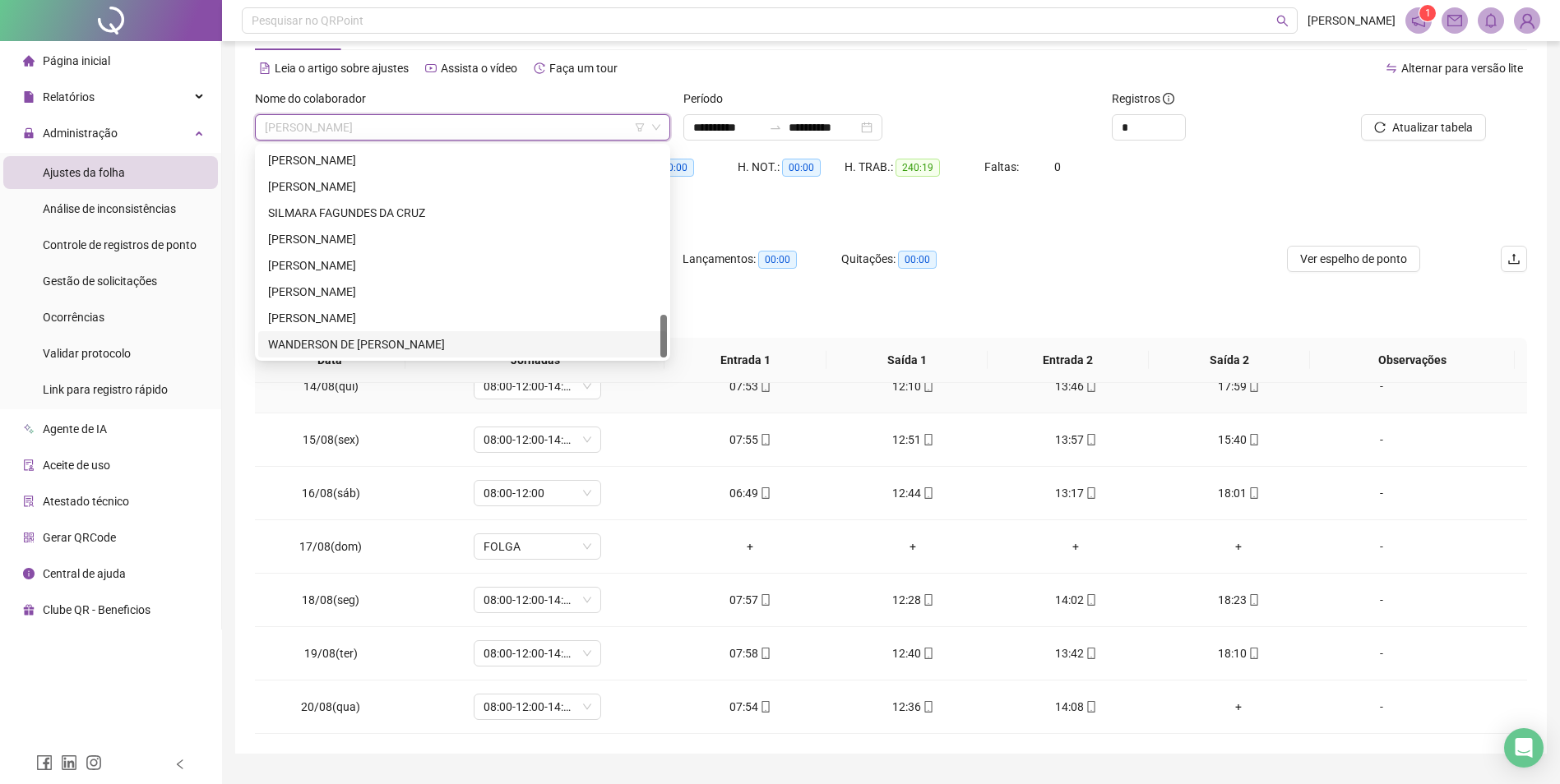
scroll to position [102, 0]
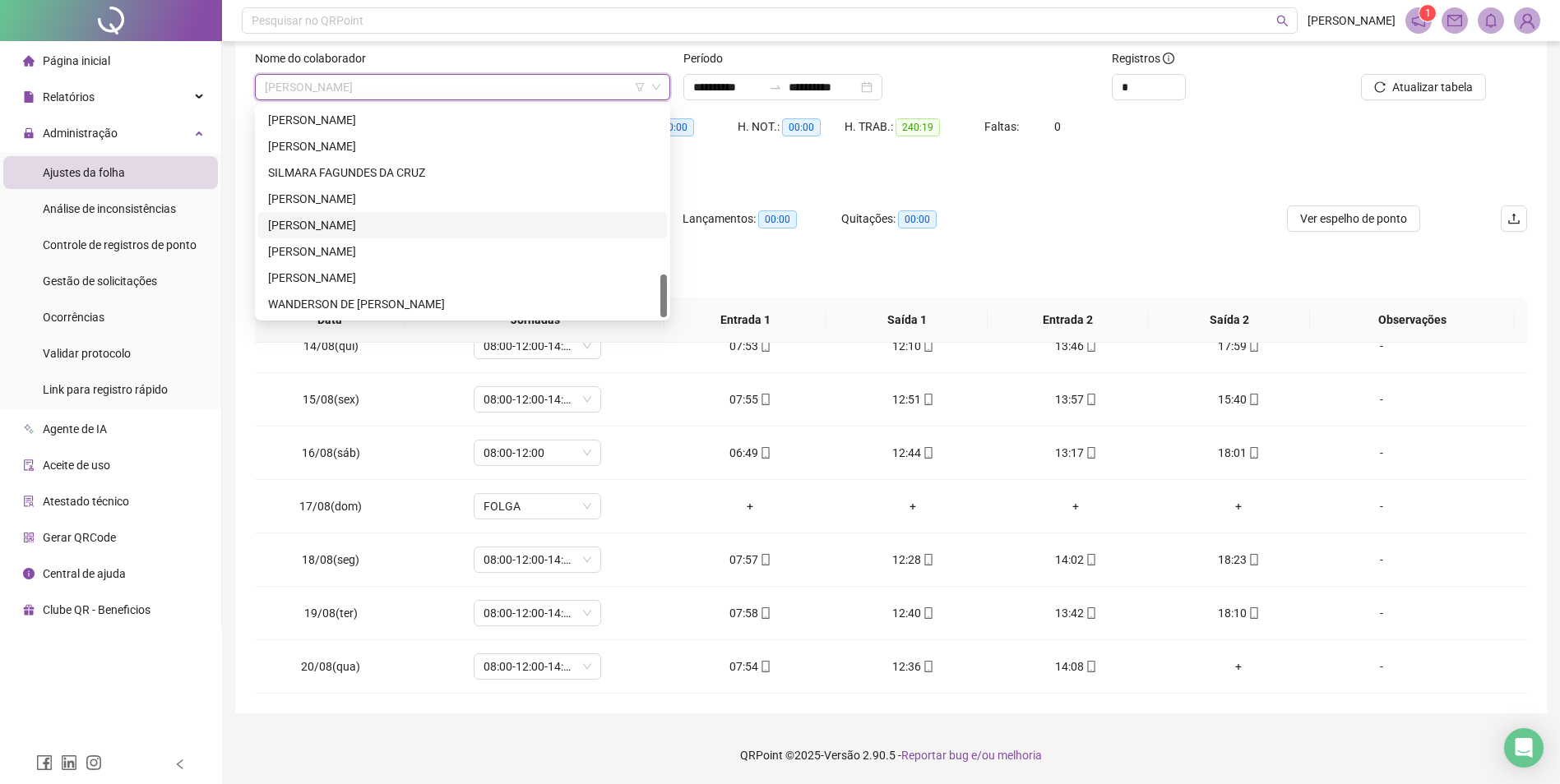
click at [348, 221] on div "[PERSON_NAME]" at bounding box center [462, 225] width 389 height 18
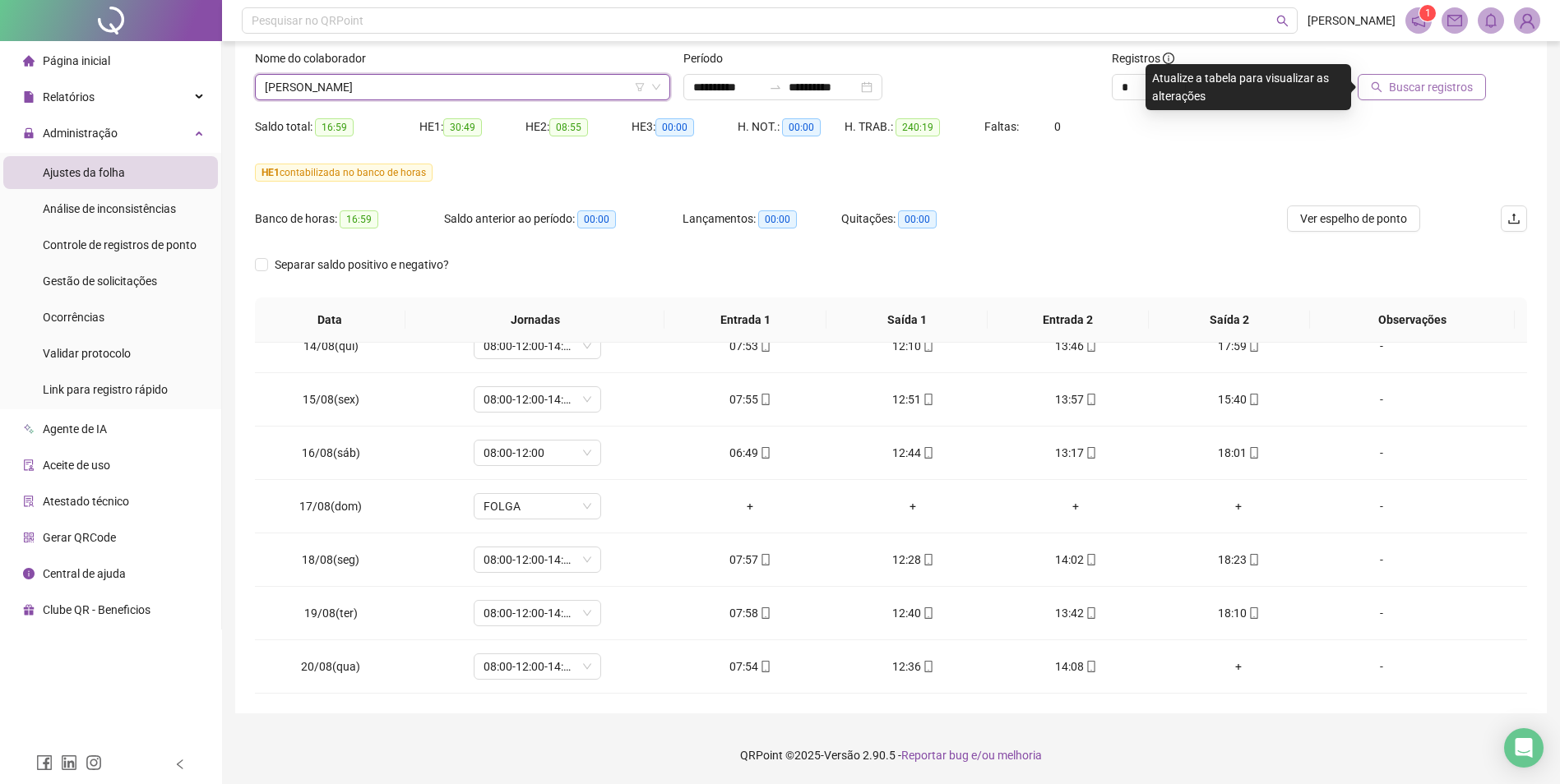
click at [1424, 89] on span "Buscar registros" at bounding box center [1430, 87] width 84 height 18
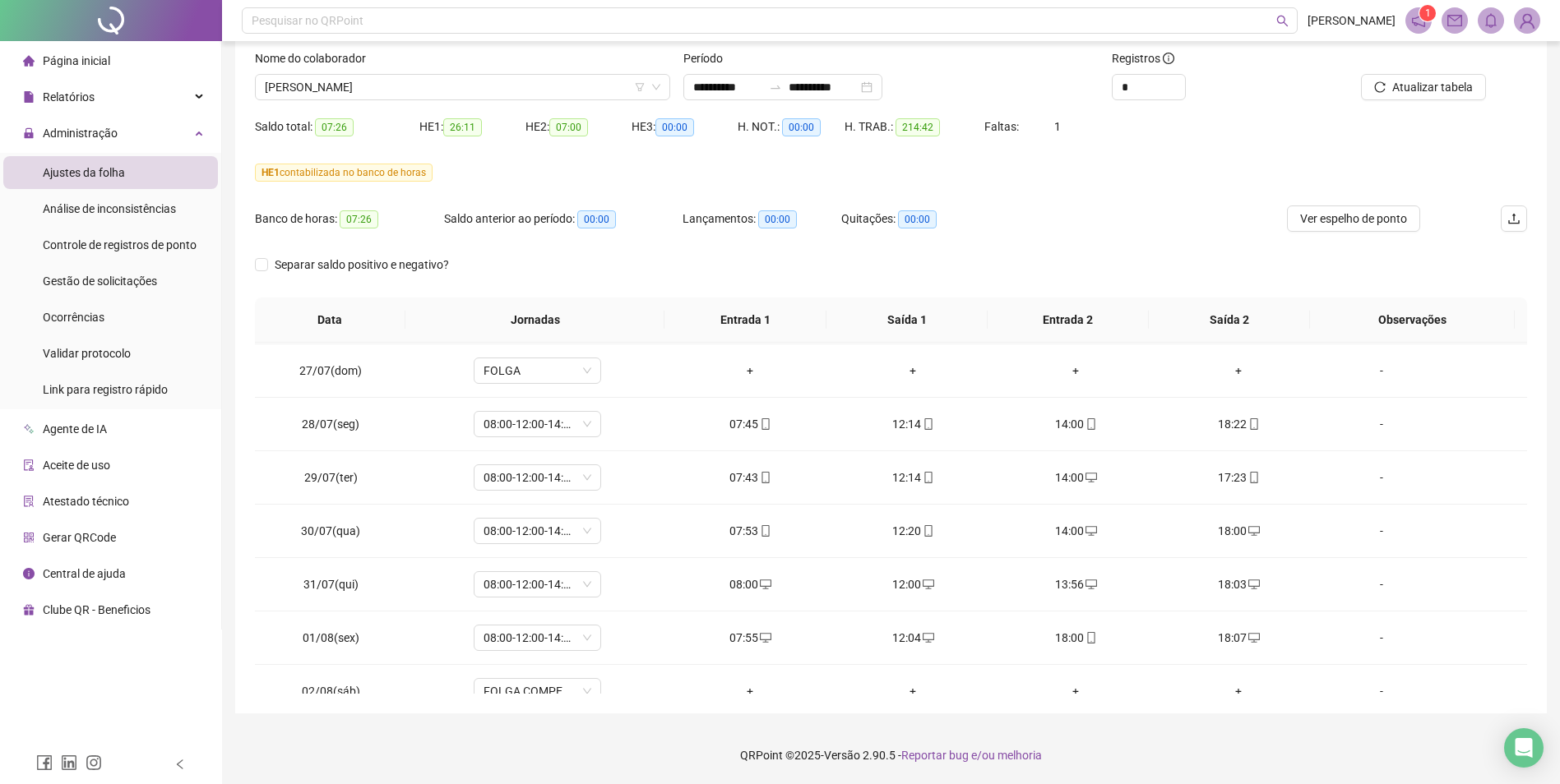
scroll to position [0, 0]
